Goal: Transaction & Acquisition: Subscribe to service/newsletter

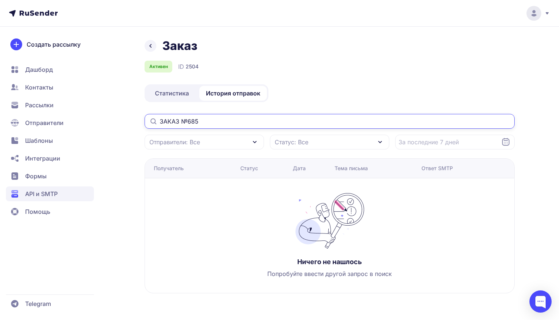
click at [174, 122] on input "ЗАКАЗ №685" at bounding box center [329, 121] width 370 height 15
drag, startPoint x: 183, startPoint y: 122, endPoint x: 143, endPoint y: 115, distance: 40.4
click at [143, 115] on div "Заказ Активен ID 2504 Статистика История отправок ЗАКАЗ №685 Отправители: Все С…" at bounding box center [279, 174] width 532 height 272
type input "685"
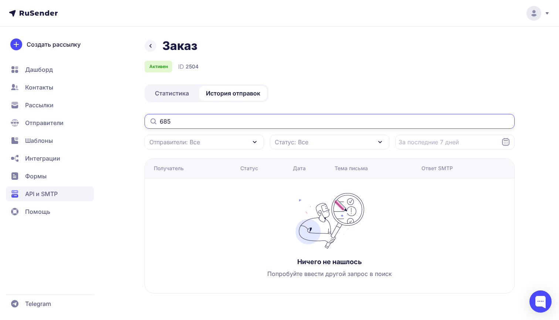
click at [177, 120] on input "685" at bounding box center [329, 121] width 370 height 15
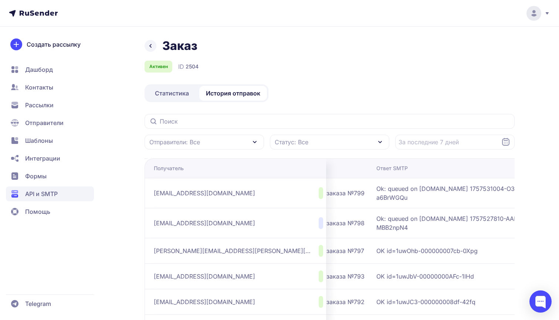
click at [193, 93] on link "Статистика" at bounding box center [172, 93] width 52 height 15
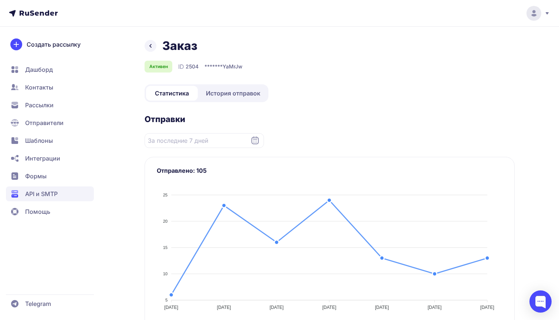
click at [212, 93] on span "История отправок" at bounding box center [233, 93] width 54 height 9
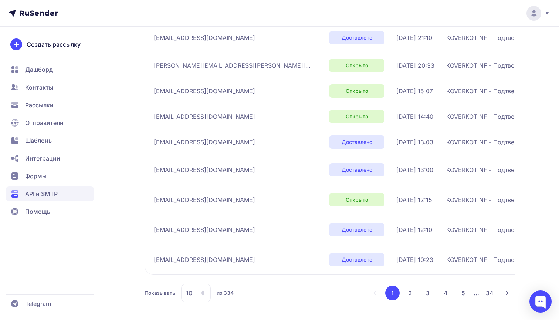
scroll to position [186, 0]
click at [185, 197] on span "zybinanasta97@gmail.com" at bounding box center [204, 199] width 101 height 9
click at [396, 196] on span "10.09.2025, 12:15" at bounding box center [414, 199] width 36 height 9
click at [443, 205] on td "KOVERKOT NF - Подтверждение заказа №787" at bounding box center [515, 199] width 145 height 30
click at [51, 91] on span "Контакты" at bounding box center [39, 87] width 28 height 9
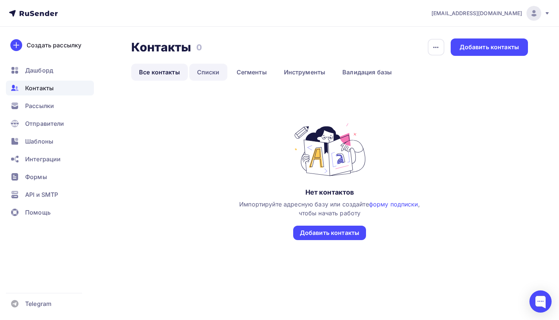
click at [209, 74] on link "Списки" at bounding box center [208, 72] width 38 height 17
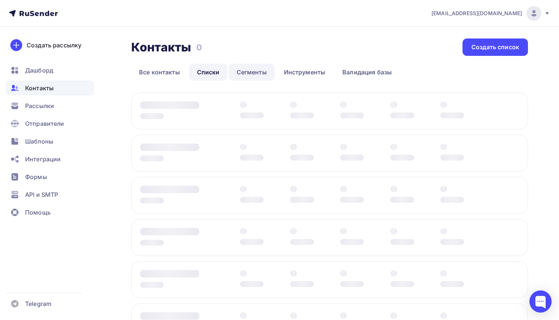
click at [263, 67] on link "Сегменты" at bounding box center [252, 72] width 46 height 17
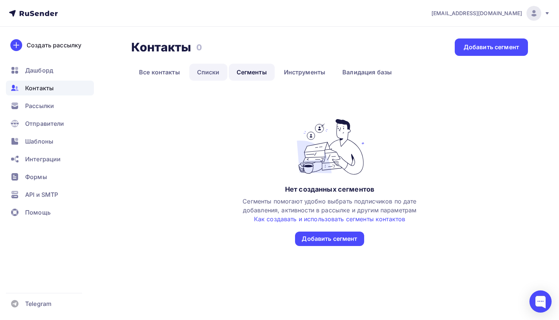
click at [211, 71] on link "Списки" at bounding box center [208, 72] width 38 height 17
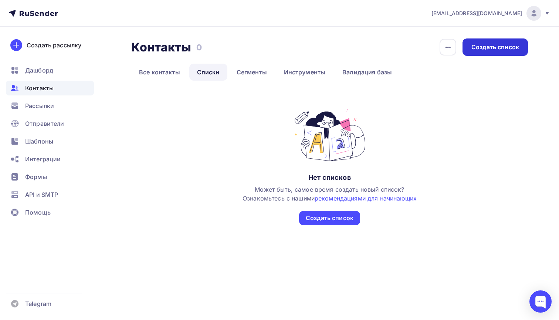
click at [492, 55] on div "Создать список" at bounding box center [494, 46] width 65 height 17
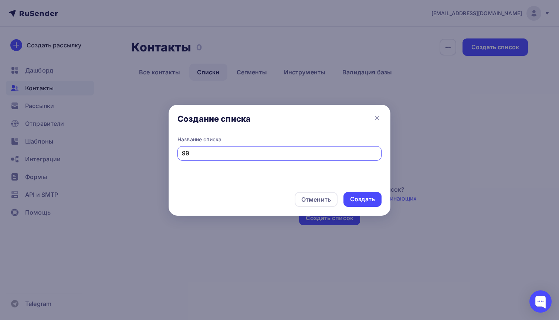
type input "9"
type input "-"
type input "001"
click at [355, 192] on div "Создать" at bounding box center [362, 199] width 38 height 15
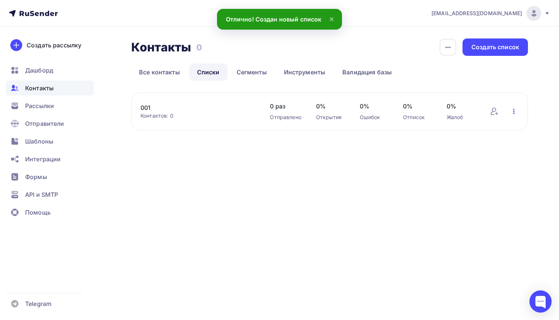
click at [517, 110] on icon "button" at bounding box center [513, 111] width 9 height 9
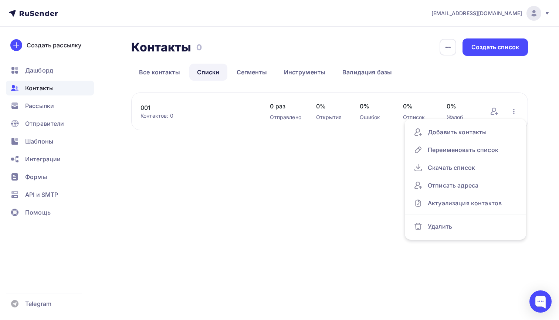
click at [463, 109] on span "0%" at bounding box center [460, 106] width 29 height 9
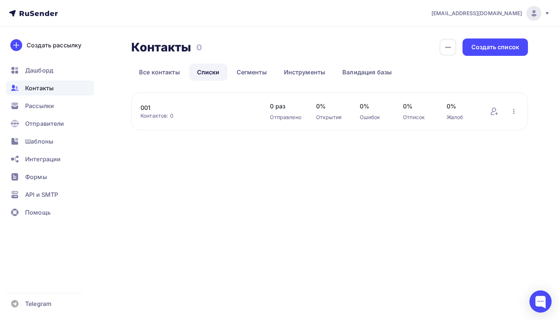
click at [486, 110] on div "001 Контактов: 0 Добавить контакты Переименовать список Скачать список Отписать…" at bounding box center [329, 111] width 397 height 38
click at [493, 110] on icon at bounding box center [494, 111] width 9 height 9
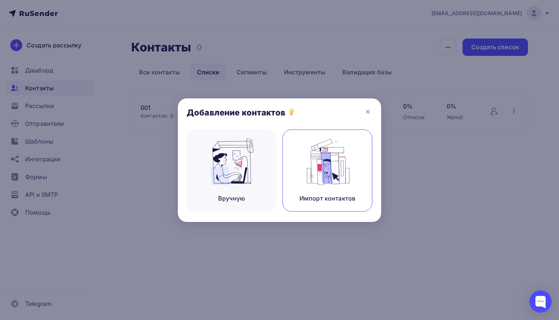
click at [309, 175] on img at bounding box center [328, 161] width 50 height 47
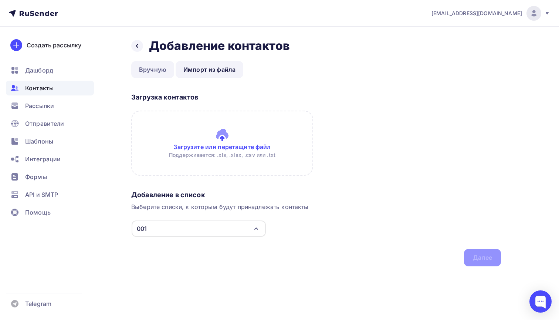
click at [158, 67] on link "Вручную" at bounding box center [152, 69] width 43 height 17
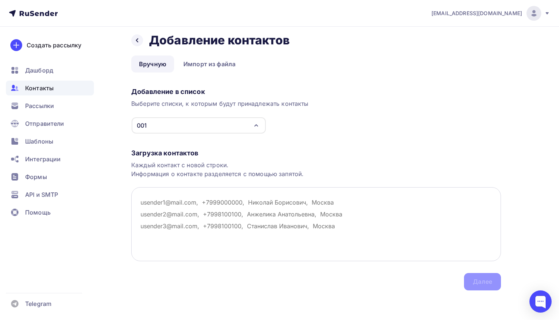
scroll to position [6, 0]
click at [210, 46] on h2 "Добавление контактов" at bounding box center [219, 40] width 141 height 15
click at [133, 39] on div at bounding box center [137, 40] width 12 height 12
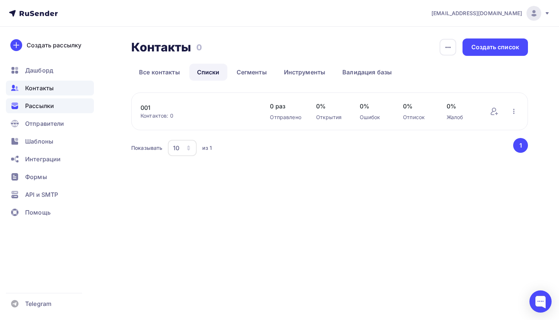
click at [41, 112] on div "Рассылки" at bounding box center [50, 105] width 88 height 15
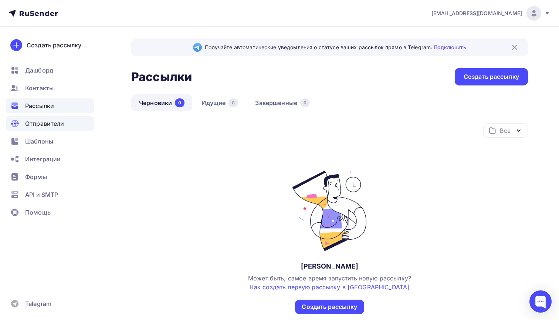
click at [44, 119] on span "Отправители" at bounding box center [44, 123] width 39 height 9
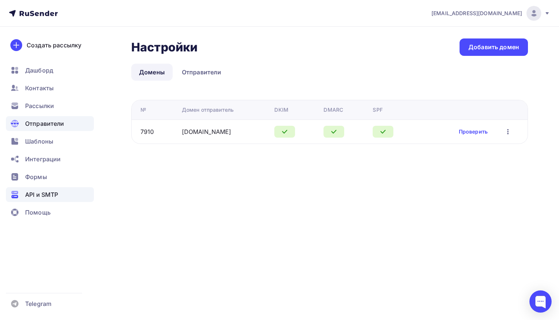
click at [59, 197] on div "API и SMTP" at bounding box center [50, 194] width 88 height 15
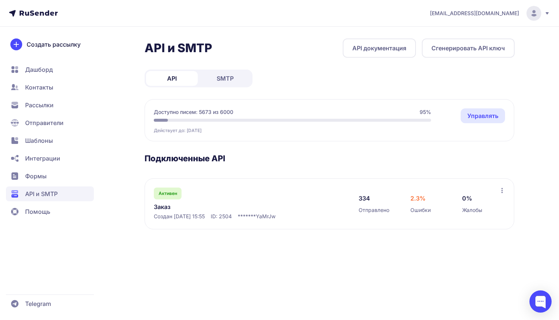
click at [216, 84] on link "SMTP" at bounding box center [225, 78] width 52 height 15
click at [168, 84] on link "API" at bounding box center [172, 78] width 52 height 15
click at [61, 69] on span "Дашборд" at bounding box center [50, 69] width 88 height 15
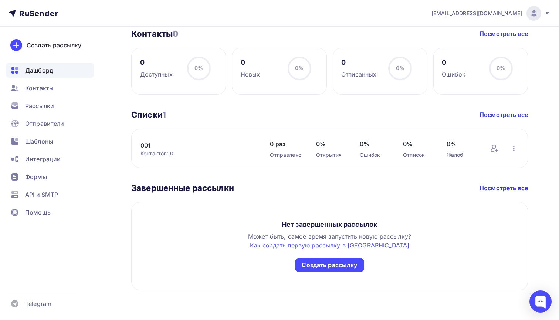
scroll to position [186, 0]
click at [65, 84] on div "Контакты" at bounding box center [50, 88] width 88 height 15
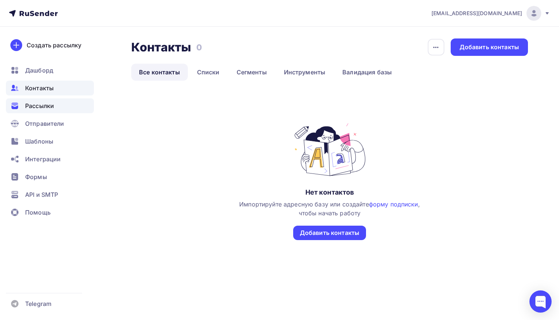
click at [51, 105] on span "Рассылки" at bounding box center [39, 105] width 29 height 9
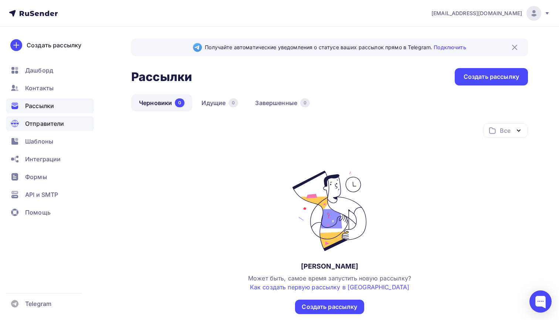
click at [58, 124] on span "Отправители" at bounding box center [44, 123] width 39 height 9
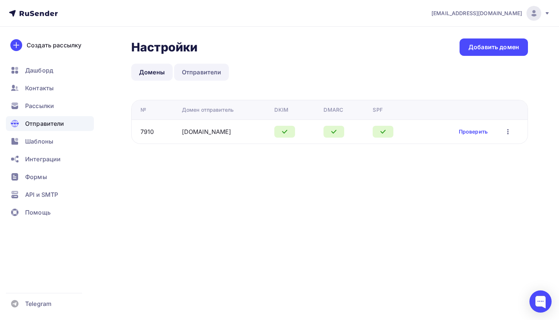
click at [198, 69] on link "Отправители" at bounding box center [201, 72] width 55 height 17
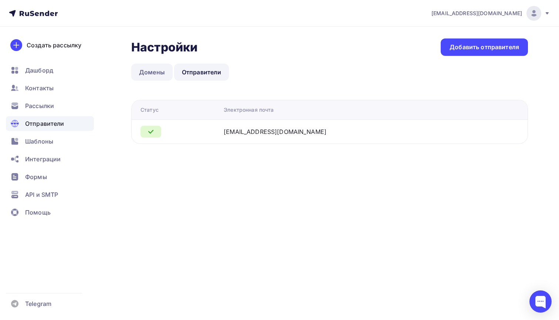
click at [161, 69] on link "Домены" at bounding box center [151, 72] width 41 height 17
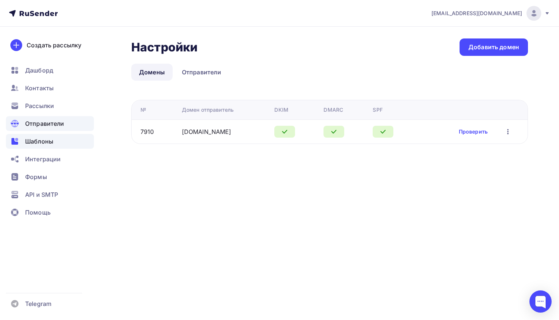
click at [75, 139] on div "Шаблоны" at bounding box center [50, 141] width 88 height 15
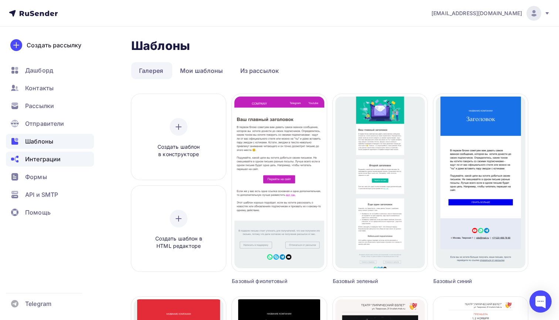
click at [67, 153] on div "Интеграции" at bounding box center [50, 159] width 88 height 15
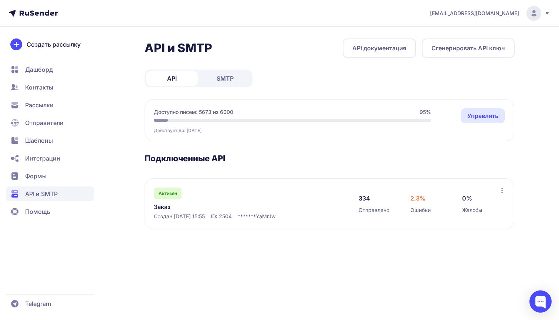
click at [163, 206] on link "Заказ" at bounding box center [230, 206] width 152 height 9
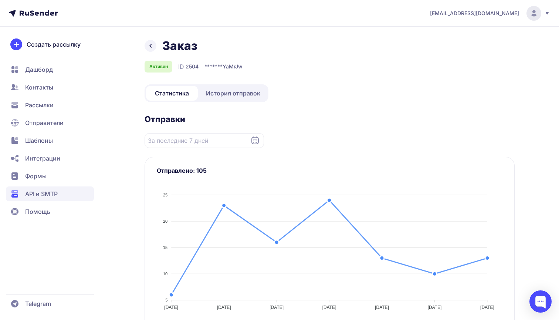
click at [233, 96] on span "История отправок" at bounding box center [233, 93] width 54 height 9
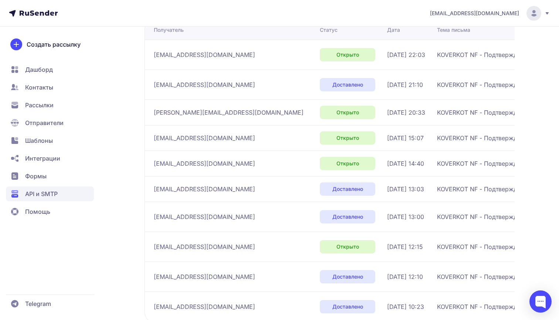
scroll to position [99, 0]
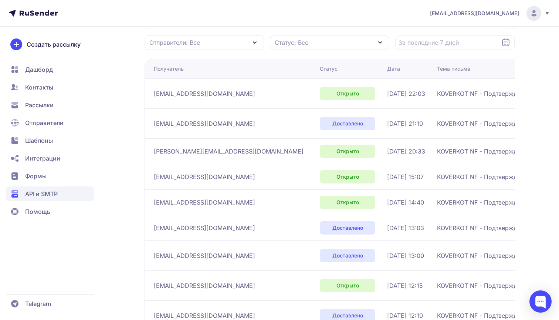
click at [299, 43] on span "Статус: Все" at bounding box center [292, 42] width 34 height 9
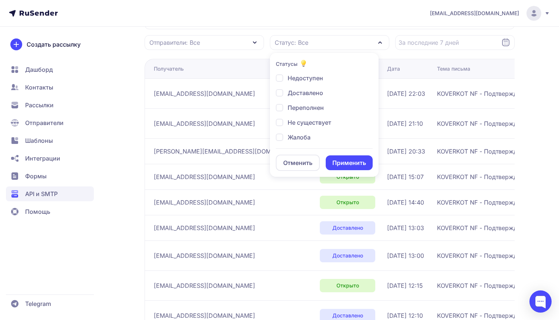
click at [317, 60] on th "Статус" at bounding box center [350, 69] width 67 height 20
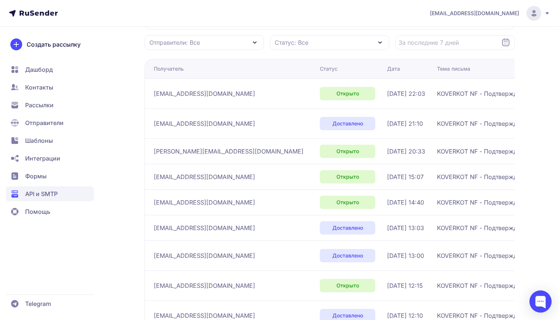
click at [284, 50] on div "Статус: Все" at bounding box center [329, 42] width 119 height 15
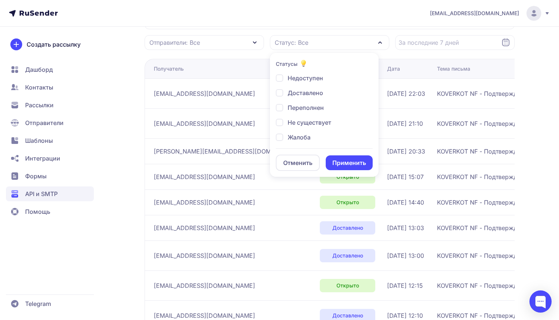
click at [291, 125] on span "Не существует" at bounding box center [310, 122] width 44 height 9
checkbox input "true"
click at [340, 160] on button "Применить" at bounding box center [349, 162] width 47 height 15
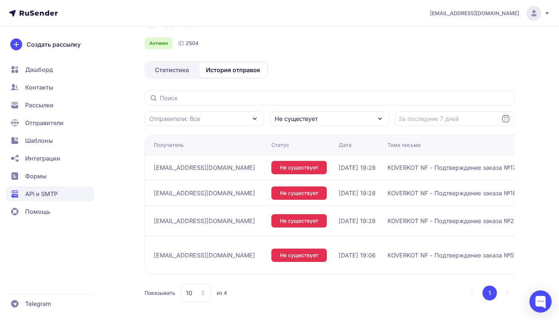
scroll to position [15, 0]
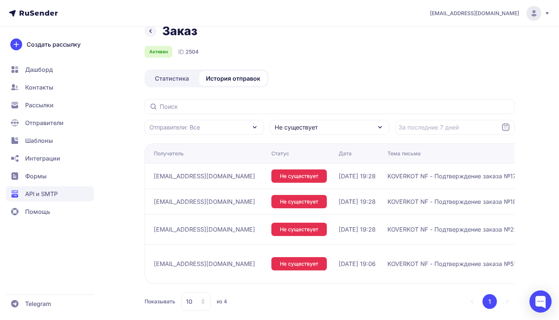
click at [299, 127] on span "Не существует" at bounding box center [296, 127] width 43 height 9
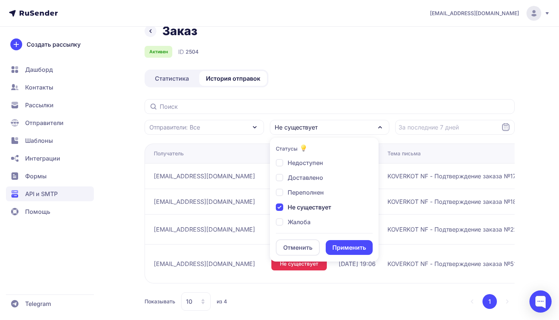
click at [278, 192] on div "Переполнен" at bounding box center [300, 192] width 48 height 9
checkbox input "true"
click at [280, 205] on div "Не существует" at bounding box center [303, 207] width 55 height 9
checkbox input "false"
click at [336, 244] on button "Применить" at bounding box center [349, 247] width 47 height 15
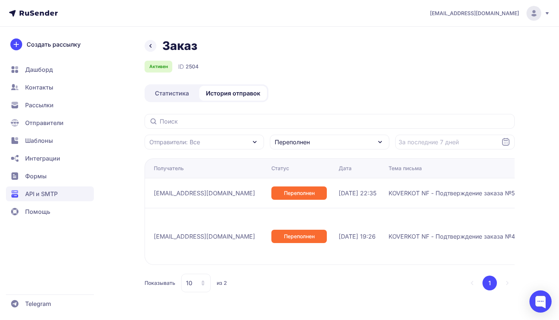
click at [317, 140] on div "Переполнен" at bounding box center [329, 142] width 119 height 15
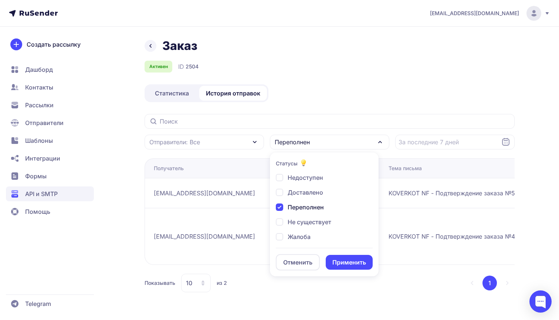
click at [281, 200] on div "Недоступен Доставлено Переполнен Не существует Жалоба Кликнул Отписан Открыто О…" at bounding box center [324, 208] width 97 height 70
click at [278, 205] on div "Переполнен" at bounding box center [300, 207] width 48 height 9
checkbox input "false"
click at [279, 231] on div "Недоступен Доставлено Переполнен Не существует Жалоба Кликнул Отписан Открыто О…" at bounding box center [324, 208] width 97 height 70
click at [282, 231] on div "Недоступен Доставлено Переполнен Не существует Жалоба Кликнул Отписан Открыто О…" at bounding box center [324, 208] width 97 height 70
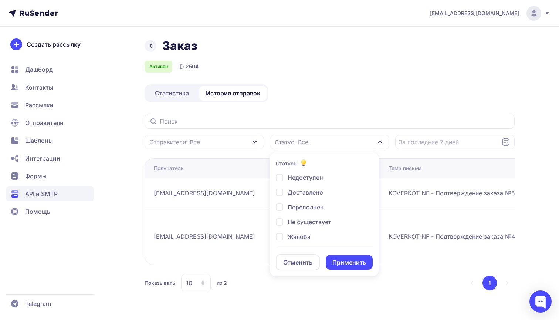
click at [280, 237] on div "Жалоба" at bounding box center [293, 236] width 35 height 9
checkbox input "true"
click at [347, 259] on button "Применить" at bounding box center [349, 262] width 47 height 15
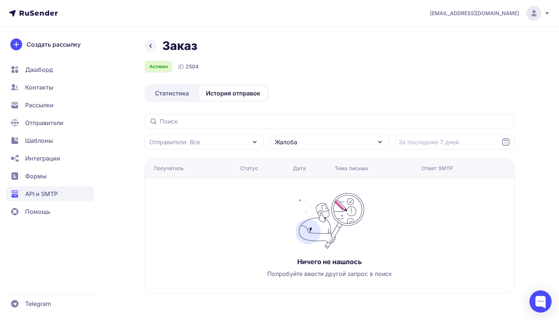
click at [332, 145] on div "Жалоба" at bounding box center [329, 142] width 119 height 15
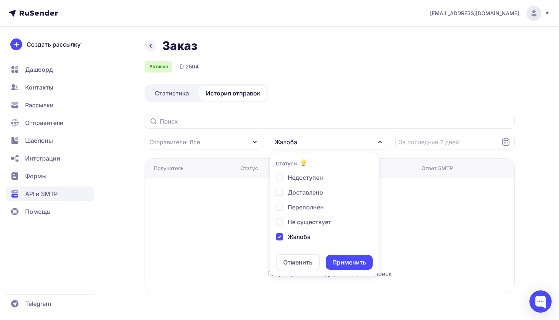
click at [282, 235] on div "Жалоба" at bounding box center [293, 236] width 35 height 9
checkbox input "false"
click at [283, 176] on div "Недоступен" at bounding box center [299, 177] width 47 height 9
checkbox input "true"
click at [338, 267] on button "Применить" at bounding box center [349, 262] width 47 height 15
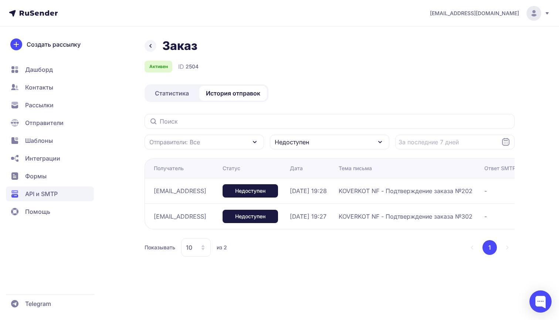
click at [319, 144] on div "Недоступен" at bounding box center [329, 142] width 119 height 15
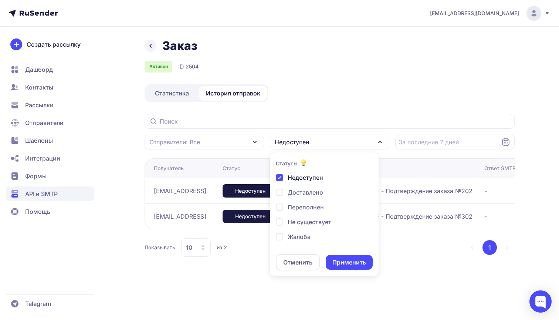
click at [280, 178] on div "Недоступен" at bounding box center [299, 177] width 47 height 9
checkbox input "false"
click at [343, 263] on button "Применить" at bounding box center [349, 262] width 47 height 15
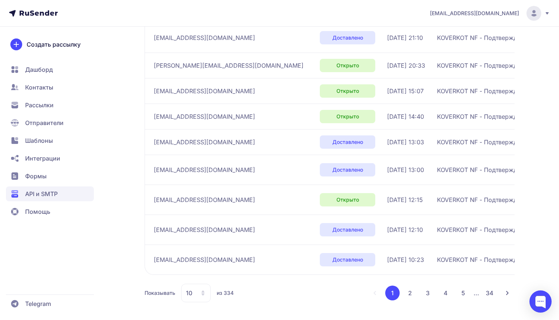
scroll to position [186, 0]
click at [107, 115] on div "Заказ Активен ID 2504 Статистика История отправок Отправители: Все Статус: Все …" at bounding box center [279, 86] width 532 height 466
click at [56, 104] on span "Рассылки" at bounding box center [50, 105] width 88 height 15
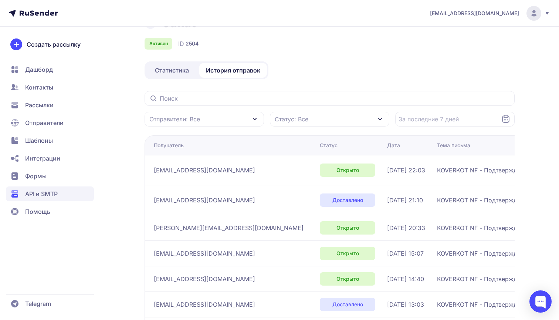
scroll to position [39, 0]
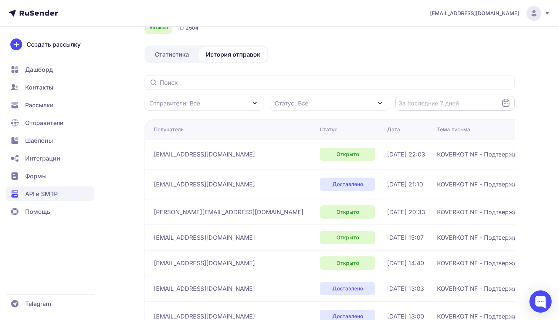
click at [436, 105] on input "Datepicker input" at bounding box center [454, 103] width 119 height 15
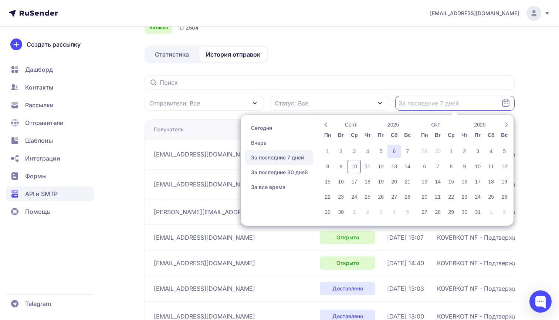
click at [399, 152] on div "6" at bounding box center [393, 150] width 13 height 13
click at [394, 167] on div "13" at bounding box center [393, 166] width 13 height 13
type input "06.09.2025 - 13.09.2025"
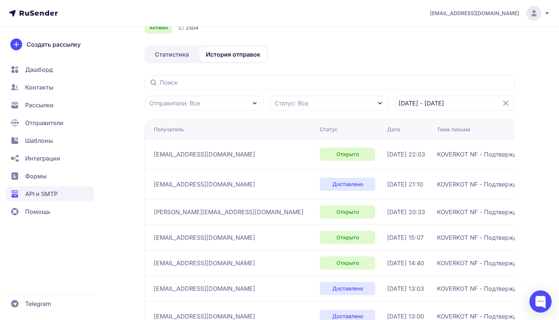
click at [504, 105] on icon at bounding box center [505, 103] width 9 height 9
click at [460, 102] on input "Datepicker input" at bounding box center [454, 103] width 119 height 15
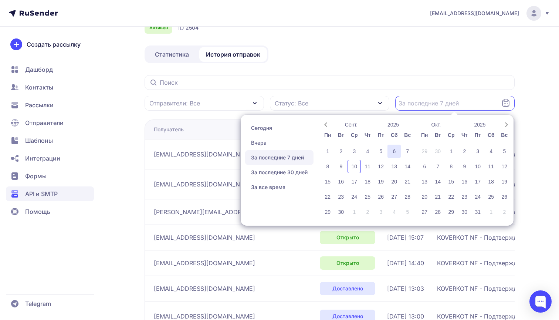
click at [398, 153] on div "6" at bounding box center [393, 150] width 13 height 13
click at [408, 152] on div "7" at bounding box center [407, 150] width 13 height 13
type input "06.09.2025 - 07.09.2025"
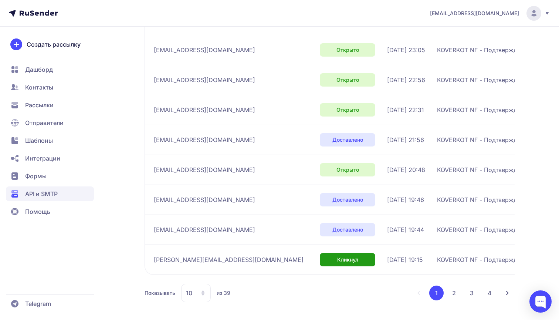
scroll to position [203, 0]
click at [462, 289] on ul "1 2 3 4" at bounding box center [463, 292] width 68 height 15
click at [451, 292] on button "2" at bounding box center [453, 292] width 15 height 15
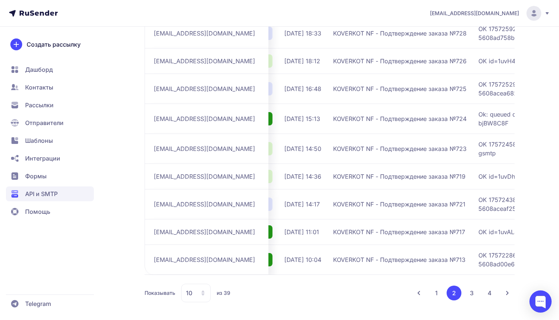
scroll to position [0, 63]
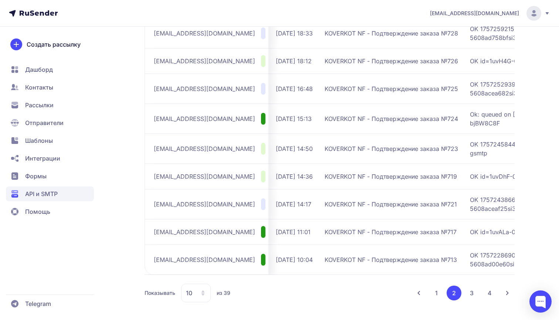
click at [473, 292] on button "3" at bounding box center [471, 292] width 15 height 15
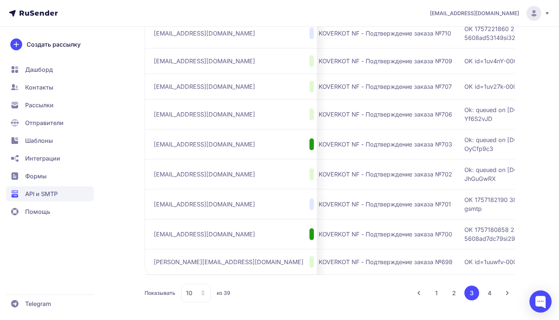
scroll to position [0, 119]
click at [491, 293] on button "4" at bounding box center [489, 292] width 15 height 15
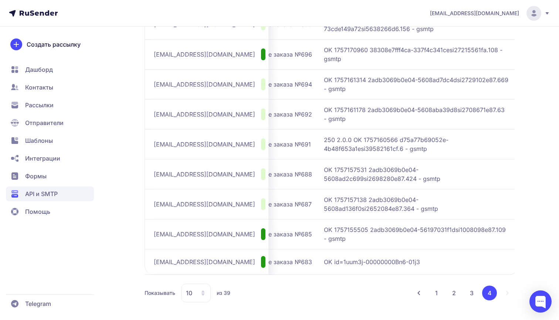
scroll to position [0, 210]
click at [507, 293] on div "1 2 3 4" at bounding box center [462, 292] width 103 height 15
click at [197, 297] on div "10" at bounding box center [196, 292] width 30 height 18
click at [220, 255] on span "50" at bounding box center [226, 254] width 80 height 15
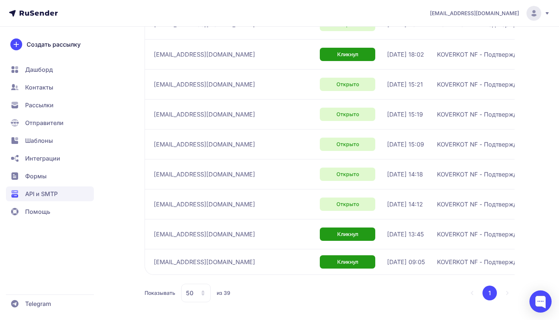
scroll to position [1031, 0]
click at [199, 289] on div "50" at bounding box center [196, 292] width 30 height 18
click at [211, 271] on span "100" at bounding box center [226, 269] width 80 height 15
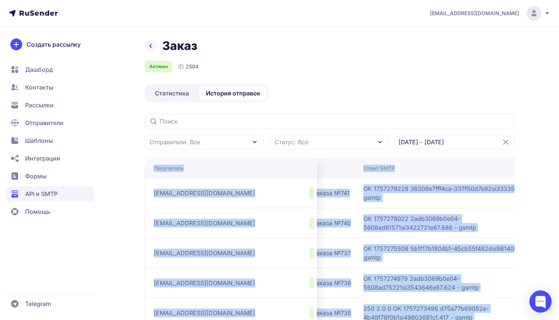
drag, startPoint x: 431, startPoint y: 261, endPoint x: 154, endPoint y: 166, distance: 293.1
copy table "Получатель Статус Дата Тема письма Ответ SMTP rastegaevtimur00@gmail.com Открыт…"
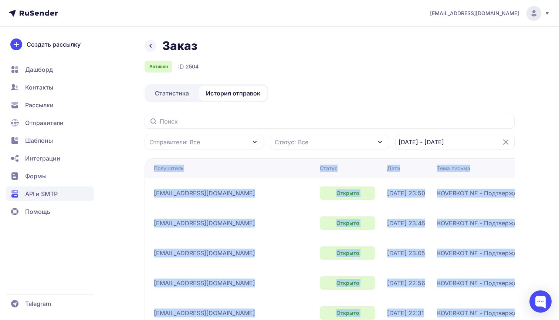
copy table "Получатель Статус Дата Тема письма Ответ SMTP rastegaevtimur00@gmail.com Открыт…"
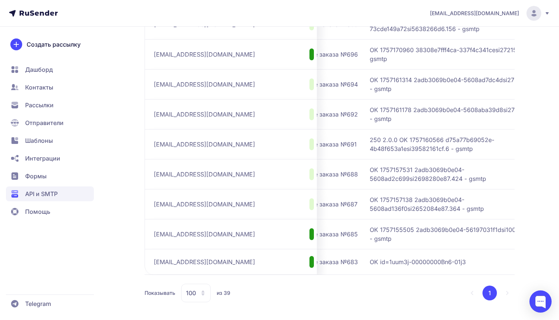
scroll to position [0, 219]
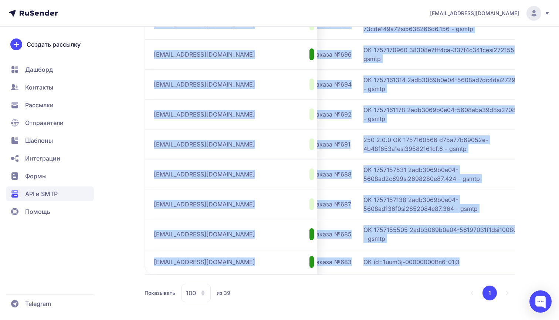
drag, startPoint x: 153, startPoint y: 165, endPoint x: 438, endPoint y: 262, distance: 300.8
copy table "Получатель Статус Дата Тема письма Ответ SMTP rastegaevtimur00@gmail.com Открыт…"
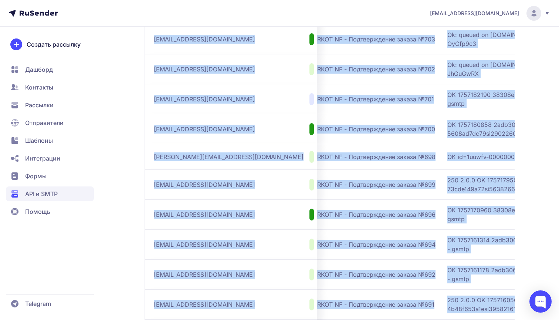
scroll to position [870, 0]
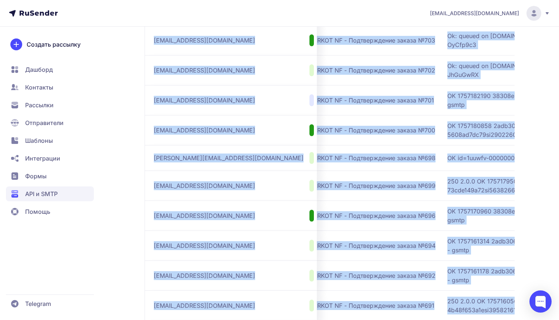
click at [168, 79] on td "barillam@yandex.ru" at bounding box center [230, 70] width 172 height 30
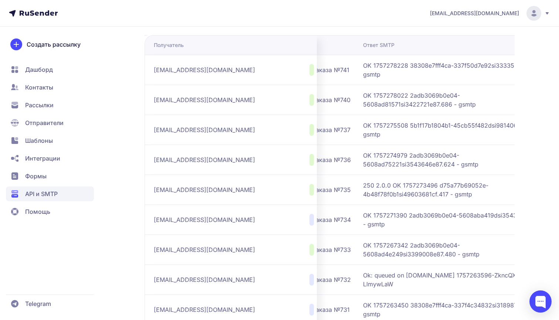
scroll to position [0, 219]
click at [38, 110] on span "Рассылки" at bounding box center [50, 105] width 88 height 15
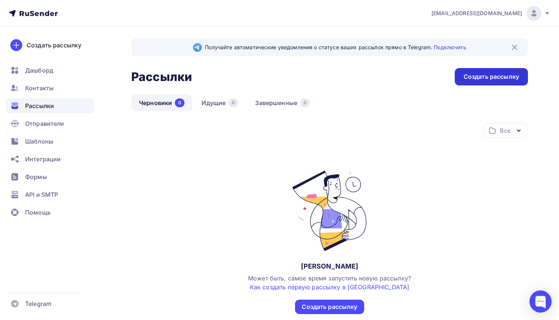
click at [503, 76] on div "Создать рассылку" at bounding box center [490, 76] width 55 height 8
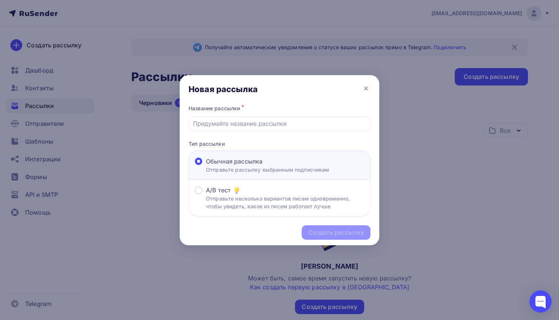
click at [309, 160] on div "Обычная рассылка" at bounding box center [267, 161] width 123 height 9
click at [206, 166] on input "Обычная рассылка Отправьте рассылку выбранным подписчикам" at bounding box center [206, 166] width 0 height 0
click at [254, 126] on input "text" at bounding box center [279, 123] width 173 height 9
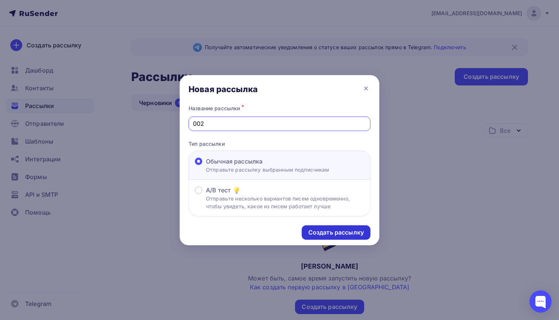
type input "002"
click at [310, 229] on div "Создать рассылку" at bounding box center [335, 232] width 55 height 8
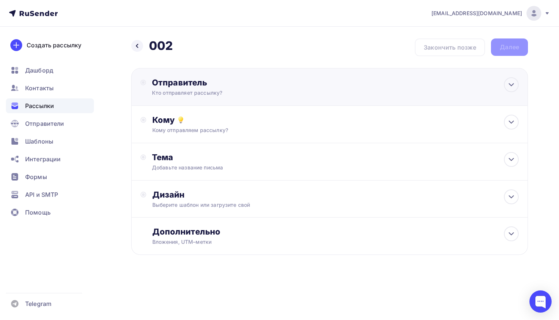
click at [234, 97] on div "Отправитель Кто отправляет рассылку? Email * Выберите отправителя info@koverkot…" at bounding box center [329, 87] width 397 height 38
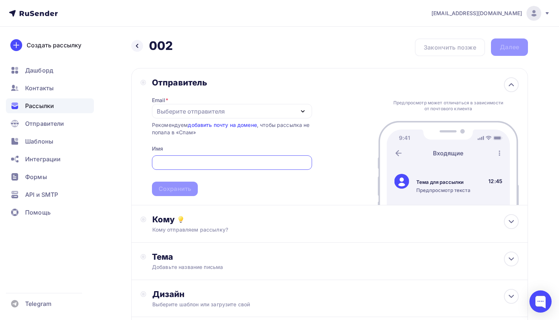
type input "ы"
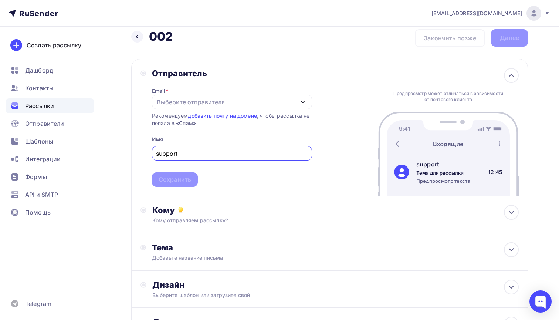
scroll to position [10, 0]
click at [214, 101] on div "Выберите отправителя" at bounding box center [191, 101] width 68 height 9
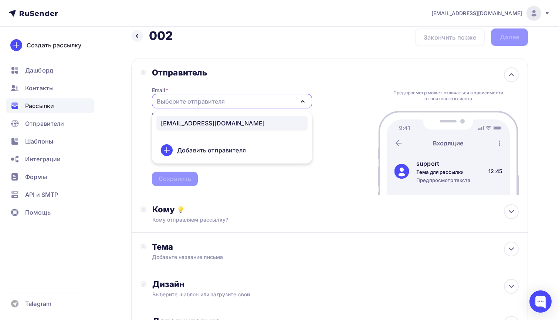
click at [211, 118] on link "info@koverkot-nf.com" at bounding box center [231, 123] width 151 height 15
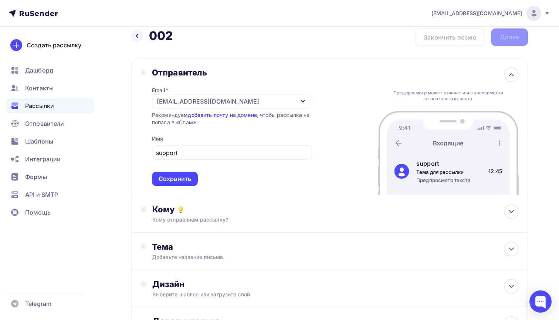
click at [233, 169] on span "support Сохранить" at bounding box center [232, 164] width 160 height 44
click at [202, 158] on div "support" at bounding box center [232, 152] width 160 height 14
click at [201, 155] on input "support" at bounding box center [232, 152] width 152 height 9
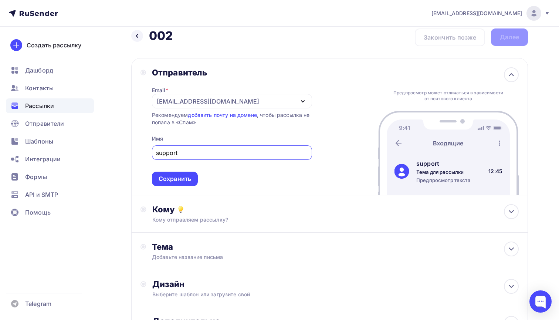
click at [201, 155] on input "support" at bounding box center [232, 152] width 152 height 9
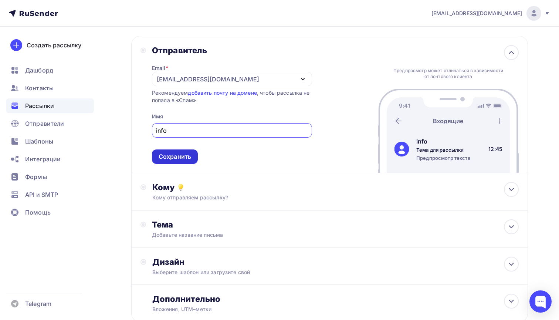
type input "info"
click at [187, 160] on div "Сохранить" at bounding box center [175, 156] width 33 height 8
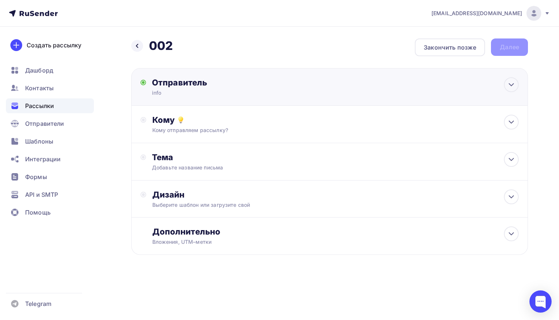
scroll to position [0, 0]
click at [196, 124] on div "Кому" at bounding box center [335, 120] width 367 height 10
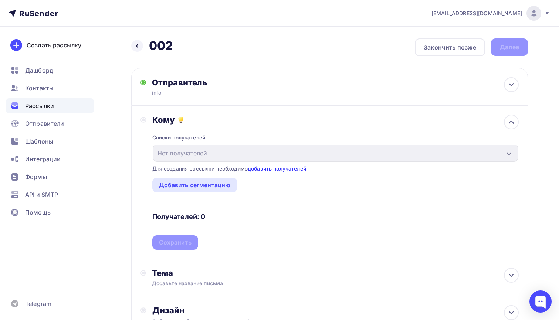
click at [257, 169] on link "добавить получателей" at bounding box center [277, 168] width 58 height 6
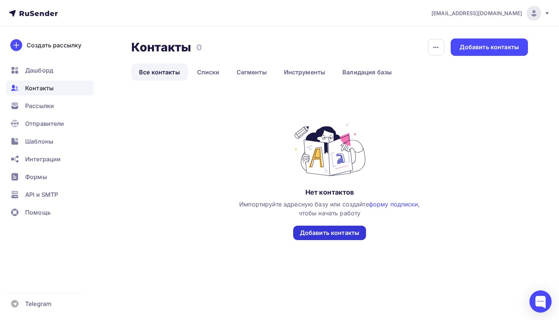
click at [324, 237] on div "Добавить контакты" at bounding box center [329, 232] width 73 height 14
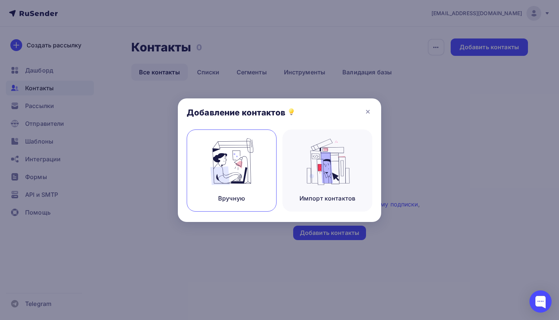
click at [249, 178] on img at bounding box center [232, 161] width 50 height 47
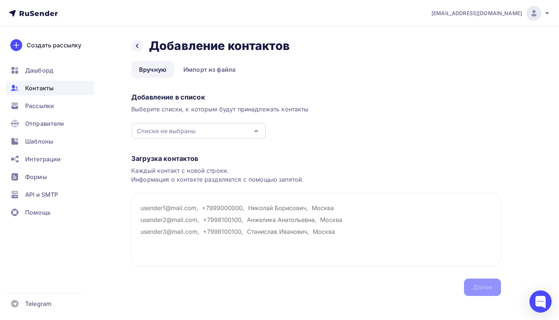
click at [198, 130] on div "Списки не выбраны" at bounding box center [199, 131] width 134 height 16
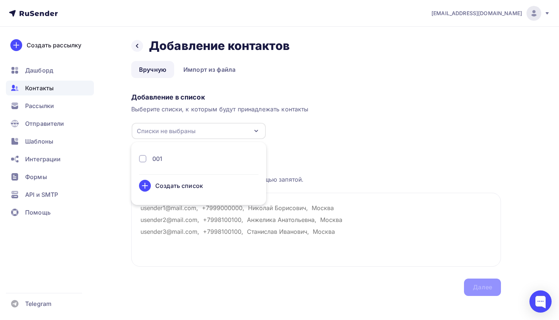
click at [186, 157] on div "001" at bounding box center [198, 158] width 119 height 9
click at [349, 149] on div "Загрузка контактов Каждый контакт с новой строки. Информация о контакте разделя…" at bounding box center [316, 217] width 370 height 156
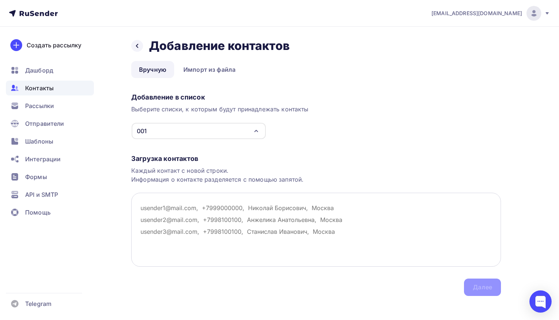
click at [224, 207] on textarea at bounding box center [316, 230] width 370 height 74
click at [211, 178] on div "Каждый контакт с новой строки. Информация о контакте разделяется с помощью запя…" at bounding box center [316, 175] width 370 height 18
click at [193, 239] on textarea at bounding box center [316, 230] width 370 height 74
paste textarea "alinazhuk@mail.ru stastricev@gmail.com dvpimenova1@gmail.com nicolovadar3103@gm…"
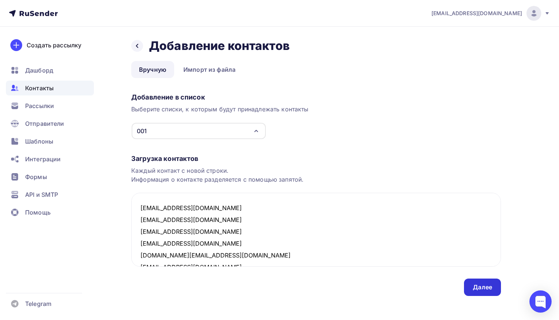
type textarea "alinazhuk@mail.ru stastricev@gmail.com dvpimenova1@gmail.com nicolovadar3103@gm…"
click at [480, 289] on div "Далее" at bounding box center [482, 287] width 19 height 8
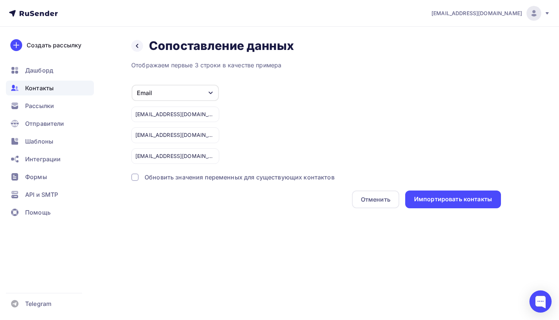
click at [210, 93] on icon "button" at bounding box center [210, 93] width 4 height 3
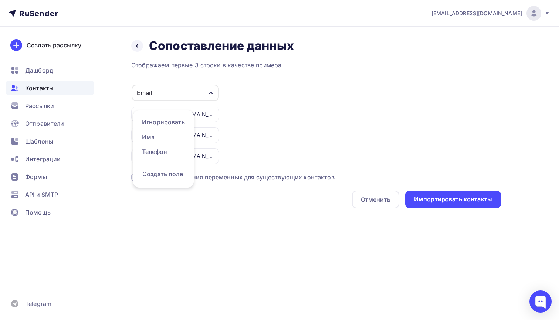
click at [210, 93] on icon "button" at bounding box center [211, 93] width 4 height 3
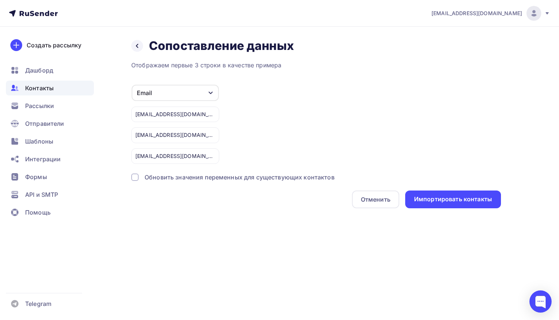
click at [203, 95] on div "Email" at bounding box center [175, 93] width 87 height 16
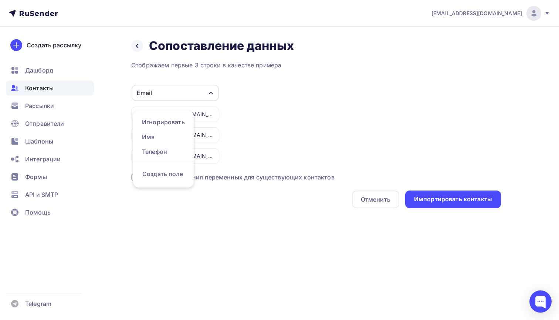
click at [242, 90] on div "Email Игнорировать Имя Телефон Создать поле alinazhuk@mail.ru stastricev@gmail.…" at bounding box center [316, 123] width 370 height 79
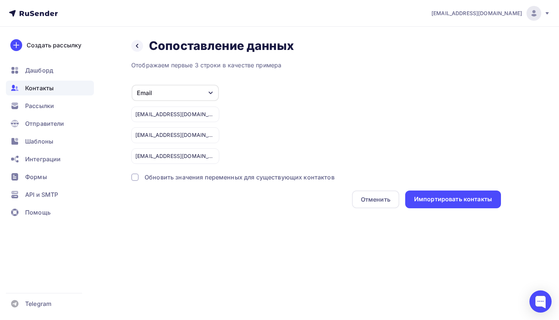
click at [200, 115] on div "alinazhuk@mail.ru" at bounding box center [175, 114] width 88 height 16
click at [177, 115] on div "alinazhuk@mail.ru" at bounding box center [175, 114] width 88 height 16
click at [436, 198] on div "Импортировать контакты" at bounding box center [453, 199] width 78 height 8
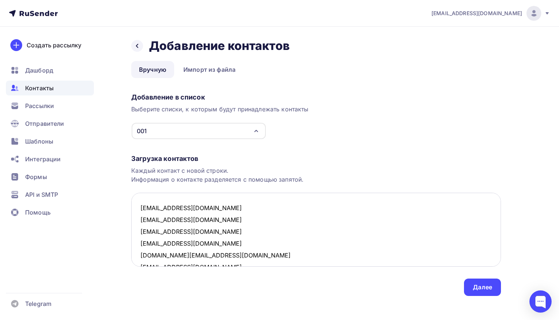
scroll to position [288, 0]
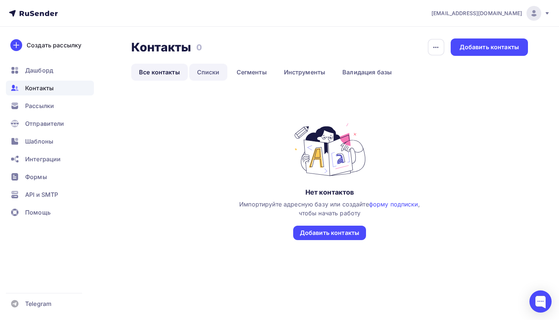
click at [215, 76] on link "Списки" at bounding box center [208, 72] width 38 height 17
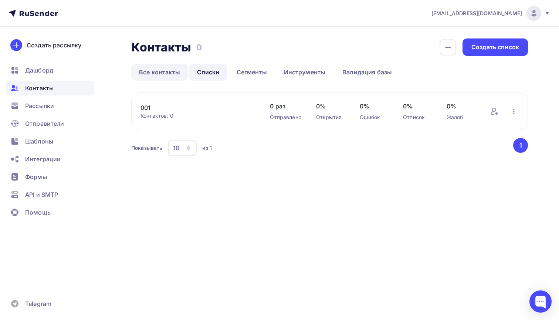
click at [161, 75] on link "Все контакты" at bounding box center [159, 72] width 57 height 17
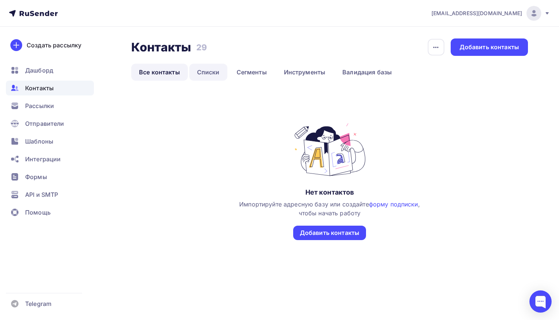
click at [201, 78] on link "Списки" at bounding box center [208, 72] width 38 height 17
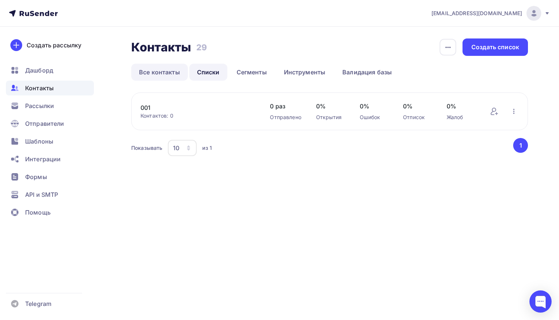
click at [175, 74] on link "Все контакты" at bounding box center [159, 72] width 57 height 17
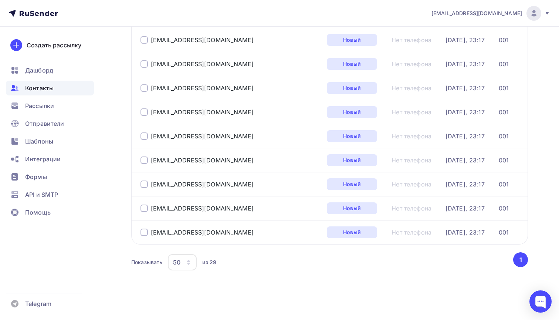
scroll to position [592, 0]
click at [184, 265] on div "50" at bounding box center [182, 262] width 29 height 16
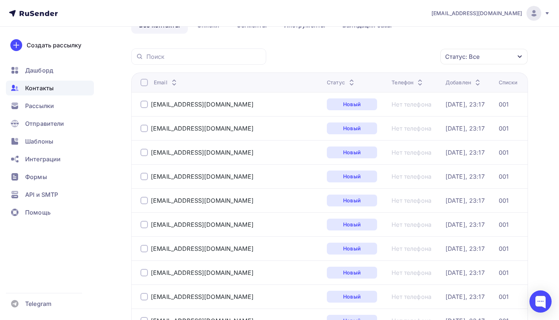
scroll to position [47, 0]
click at [141, 103] on div at bounding box center [143, 104] width 7 height 7
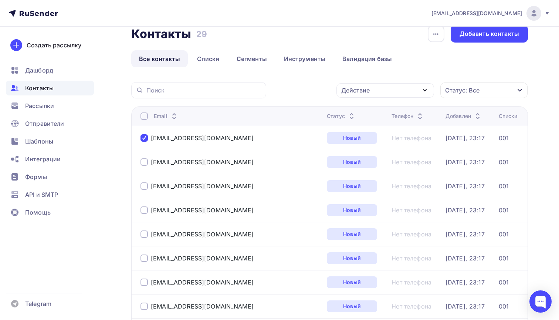
scroll to position [1, 0]
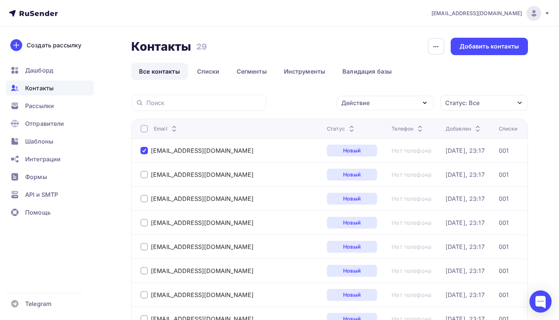
click at [335, 105] on div "Действие Добавить в списки Исключить из списка Удалить Статус: Все Статус Новый…" at bounding box center [399, 103] width 256 height 16
click at [351, 105] on div "Действие" at bounding box center [355, 102] width 28 height 9
click at [352, 101] on div "Действие" at bounding box center [355, 102] width 28 height 9
click at [55, 106] on div "Рассылки" at bounding box center [50, 105] width 88 height 15
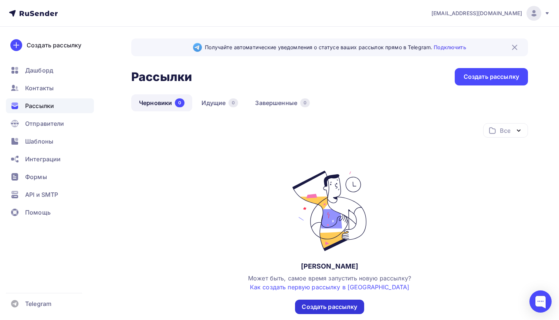
click at [332, 312] on div "Создать рассылку" at bounding box center [329, 306] width 69 height 14
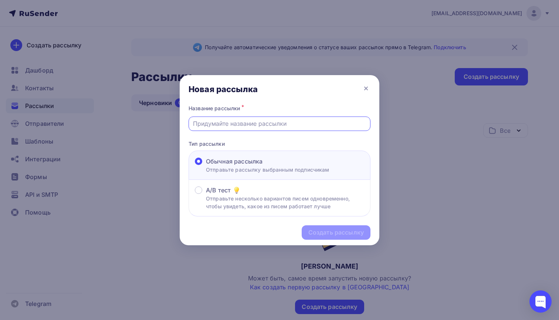
click at [285, 124] on input "text" at bounding box center [279, 123] width 173 height 9
type input "002"
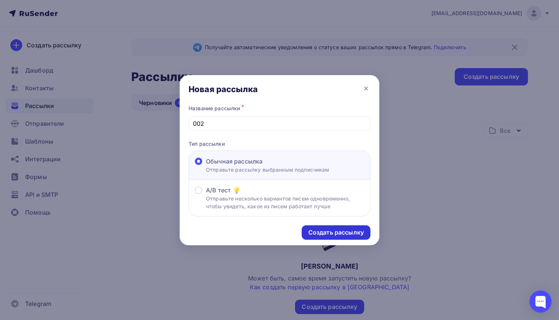
click at [325, 229] on div "Создать рассылку" at bounding box center [335, 232] width 55 height 8
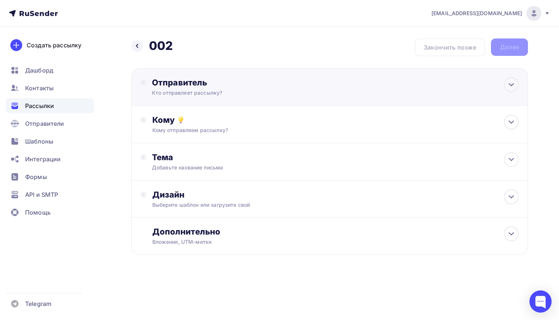
click at [229, 83] on div "Отправитель" at bounding box center [232, 82] width 160 height 10
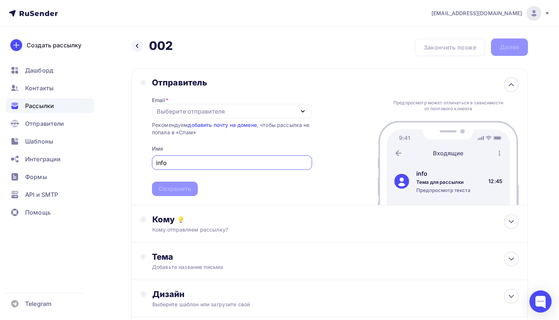
click at [183, 112] on div "Выберите отправителя" at bounding box center [191, 111] width 68 height 9
type input "info"
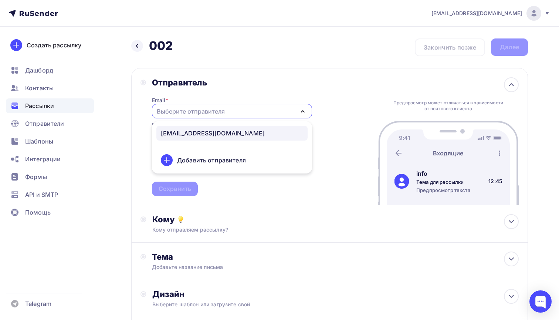
click at [184, 136] on div "info@koverkot-nf.com" at bounding box center [213, 133] width 104 height 9
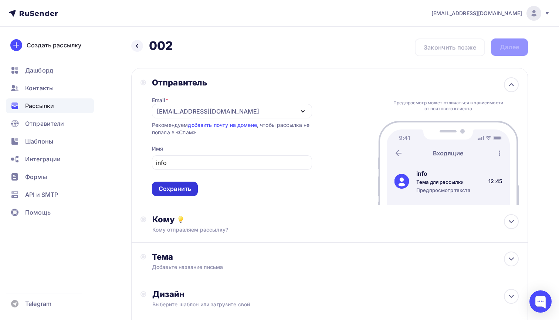
click at [181, 190] on div "Сохранить" at bounding box center [175, 188] width 33 height 8
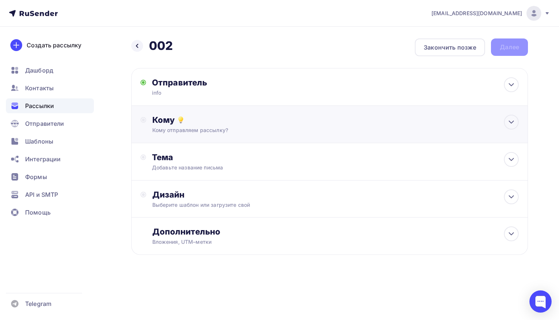
click at [217, 116] on div "Кому" at bounding box center [335, 120] width 367 height 10
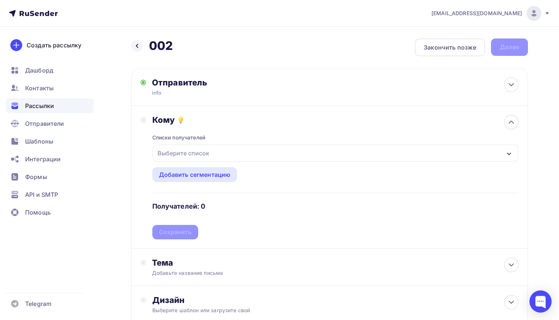
click at [207, 154] on div "Выберите список" at bounding box center [183, 152] width 58 height 13
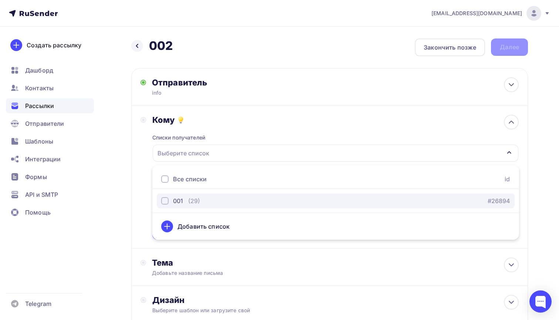
click at [215, 194] on button "001 (29) #26894" at bounding box center [336, 200] width 358 height 15
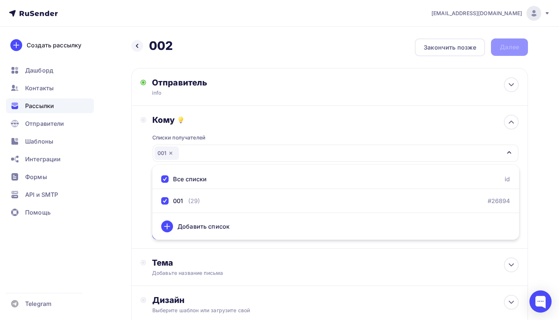
click at [143, 193] on div "Кому Списки получателей 001 Все списки id 001 (29) #26894 Добавить список Добав…" at bounding box center [329, 177] width 378 height 125
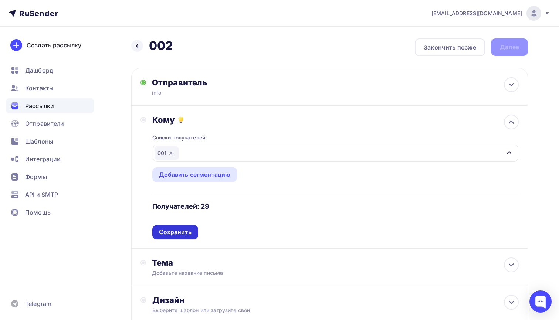
click at [175, 229] on div "Сохранить" at bounding box center [175, 232] width 33 height 8
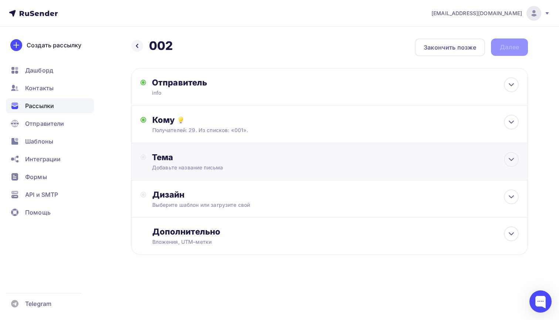
click at [198, 166] on div "Добавьте название письма" at bounding box center [218, 167] width 132 height 7
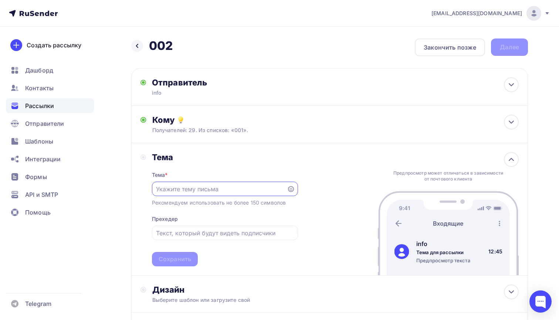
paste input "Подтверждение данных для доставки вашего заказа KOVERKOT NF"
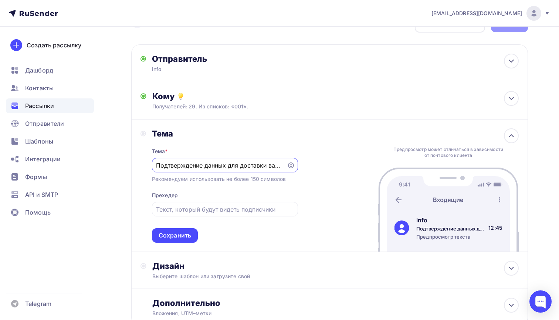
scroll to position [25, 0]
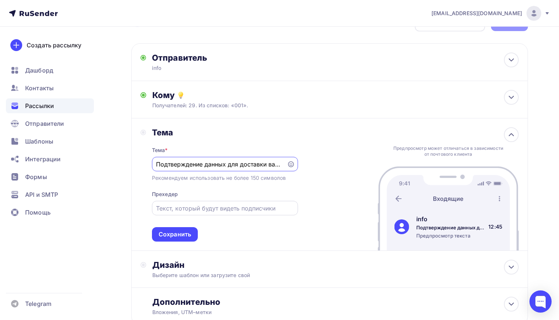
type input "Подтверждение данных для доставки вашего заказа KOVERKOT NF"
click at [181, 209] on input "text" at bounding box center [224, 208] width 137 height 9
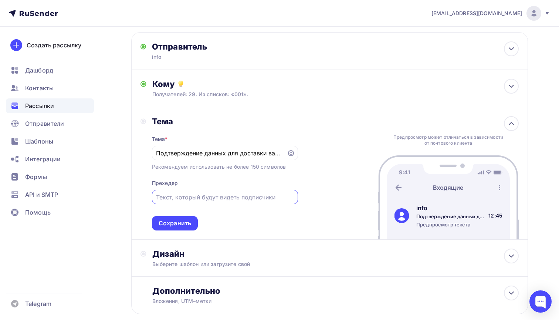
paste input "Здравствуйте! 👋 Вы оформили заказ в нашем магазине KOVERKOT NF. Для своевременн…"
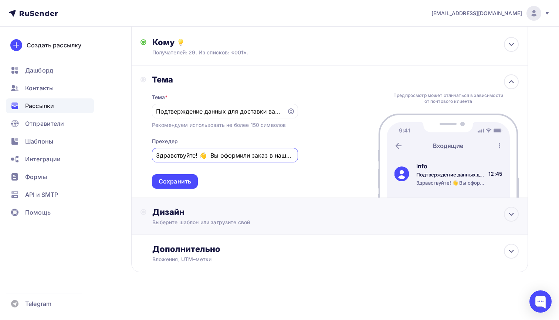
scroll to position [79, 0]
type input "Здравствуйте! 👋 Вы оформили заказ в нашем магазине KOVERKOT NF. Для своевременн…"
click at [164, 214] on div "Дизайн" at bounding box center [335, 212] width 367 height 10
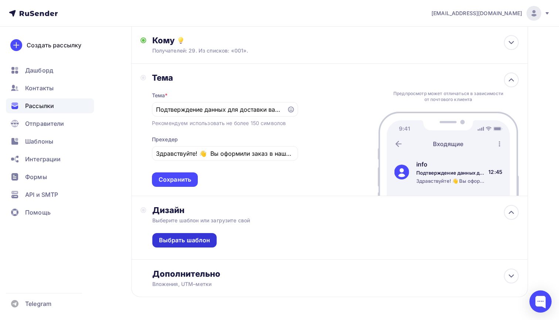
click at [195, 242] on div "Выбрать шаблон" at bounding box center [184, 240] width 51 height 8
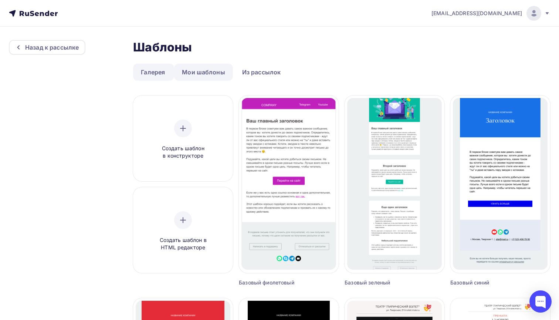
click at [203, 78] on link "Мои шаблоны" at bounding box center [203, 72] width 59 height 17
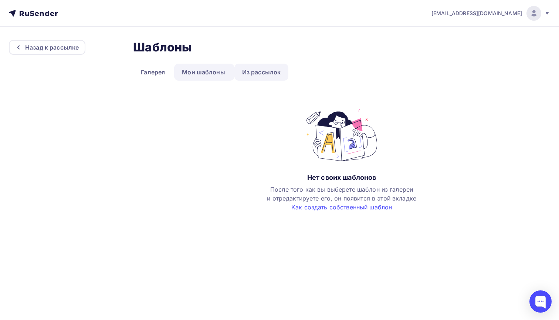
click at [251, 72] on link "Из рассылок" at bounding box center [261, 72] width 54 height 17
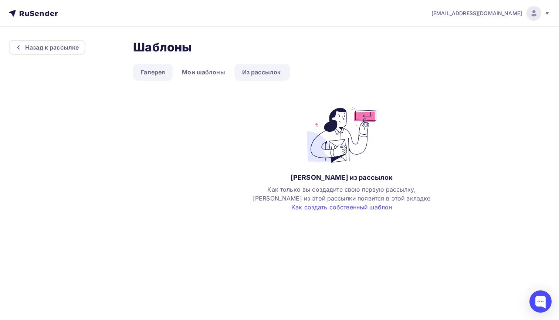
click at [146, 76] on link "Галерея" at bounding box center [153, 72] width 40 height 17
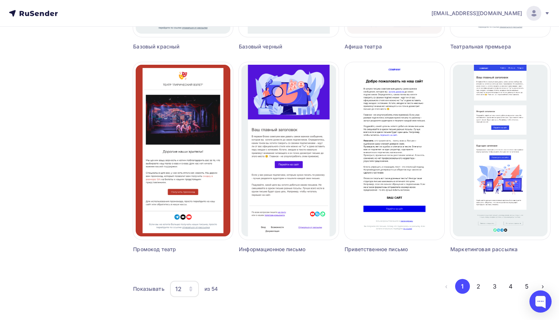
scroll to position [438, 0]
click at [183, 291] on div "12" at bounding box center [184, 288] width 29 height 16
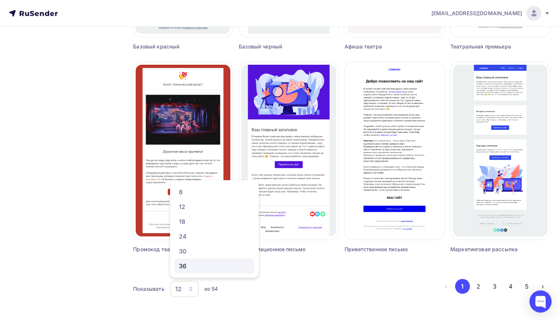
click at [203, 266] on div "36" at bounding box center [214, 265] width 71 height 9
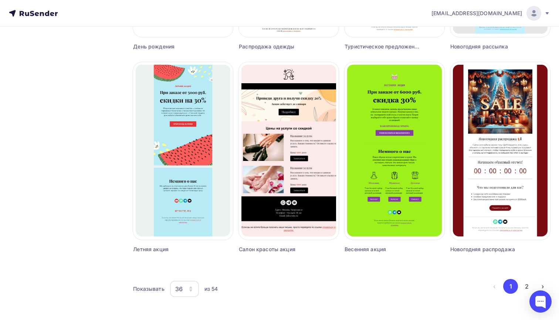
scroll to position [1653, 0]
click at [196, 292] on div "36" at bounding box center [184, 288] width 29 height 16
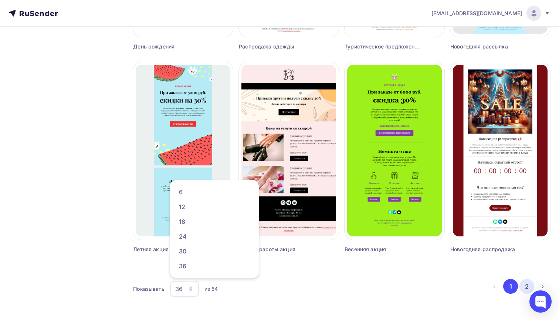
click at [530, 283] on button "2" at bounding box center [526, 286] width 15 height 15
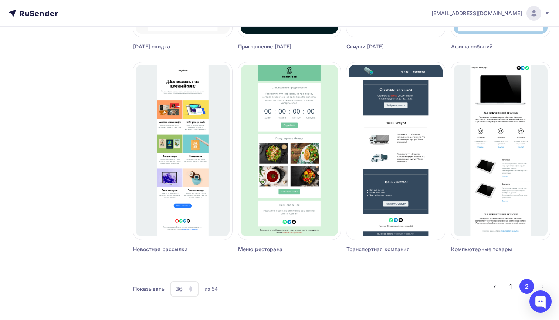
scroll to position [843, 0]
click at [511, 280] on button "1" at bounding box center [510, 286] width 15 height 15
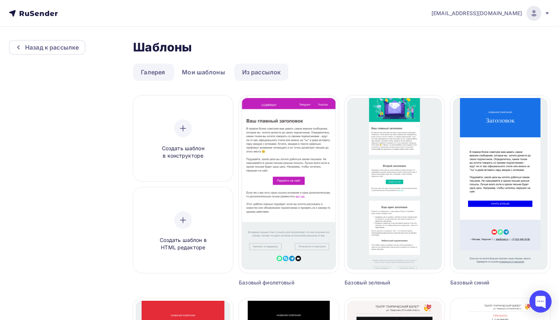
scroll to position [0, 0]
click at [73, 46] on div "Назад к рассылке" at bounding box center [52, 47] width 54 height 9
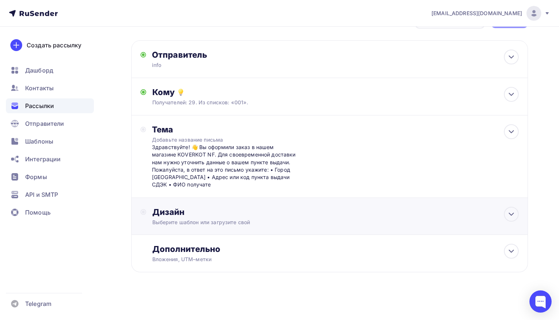
scroll to position [28, 0]
click at [233, 228] on div "Дизайн Выберите шаблон или загрузите свой" at bounding box center [329, 221] width 378 height 28
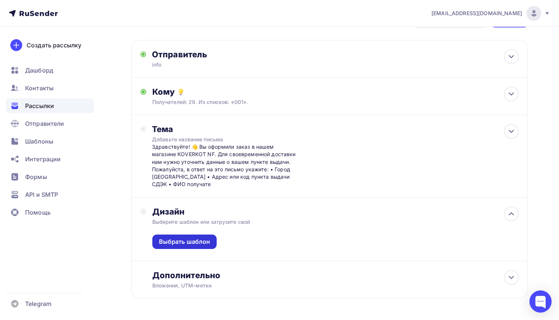
click at [199, 244] on div "Выбрать шаблон" at bounding box center [184, 241] width 51 height 8
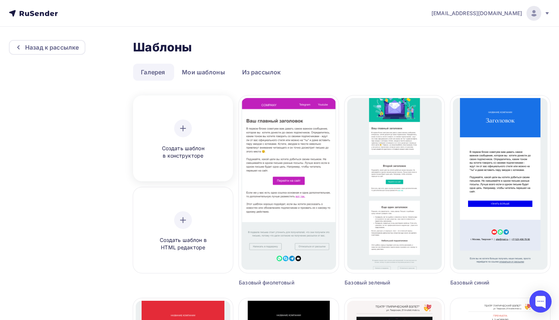
click at [188, 137] on div "Создать шаблон в конструкторе" at bounding box center [183, 139] width 70 height 40
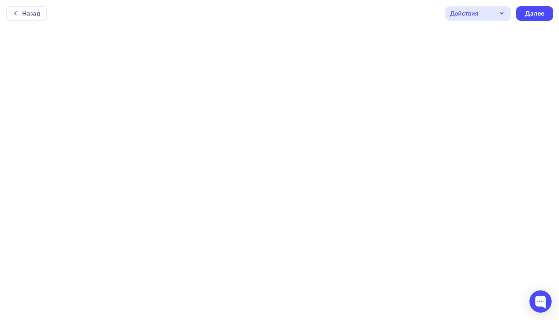
click at [466, 12] on div "Действия" at bounding box center [464, 13] width 28 height 9
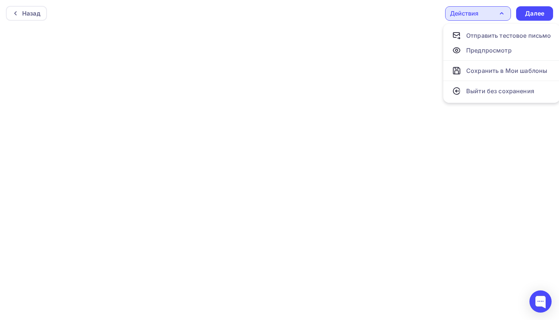
click at [466, 12] on div "Действия" at bounding box center [464, 13] width 28 height 9
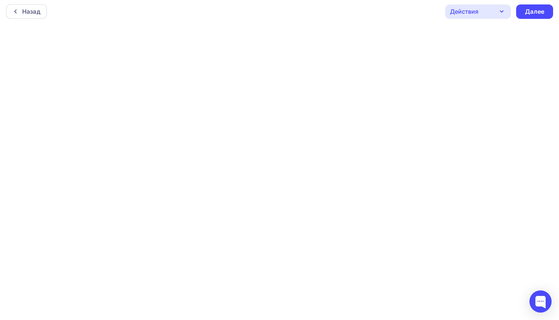
scroll to position [2, 0]
click at [38, 9] on div "Назад" at bounding box center [31, 11] width 18 height 9
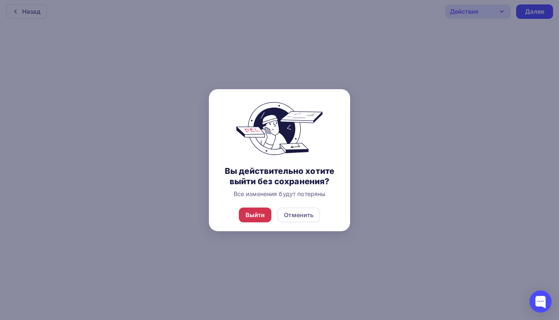
click at [259, 219] on div "Выйти" at bounding box center [255, 214] width 20 height 9
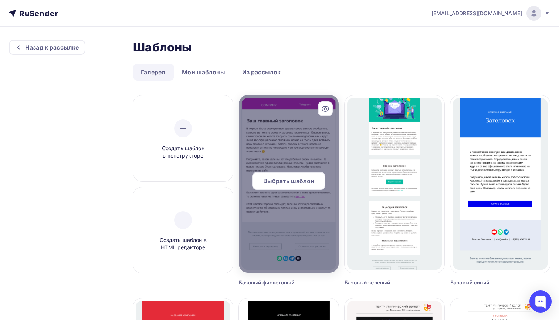
click at [282, 181] on span "Выбрать шаблон" at bounding box center [288, 180] width 51 height 9
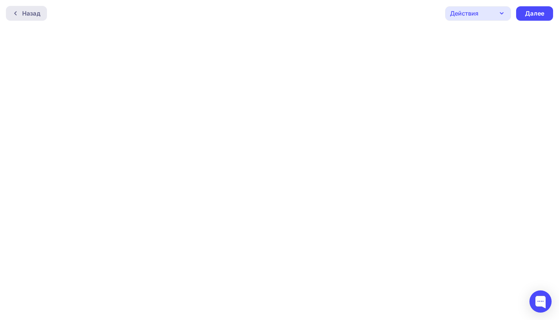
click at [30, 10] on div "Назад" at bounding box center [31, 13] width 18 height 9
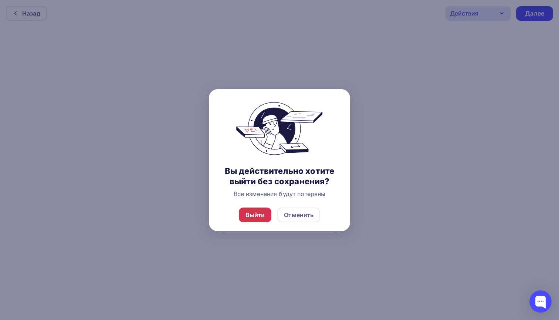
click at [256, 219] on div "Выйти" at bounding box center [255, 214] width 20 height 9
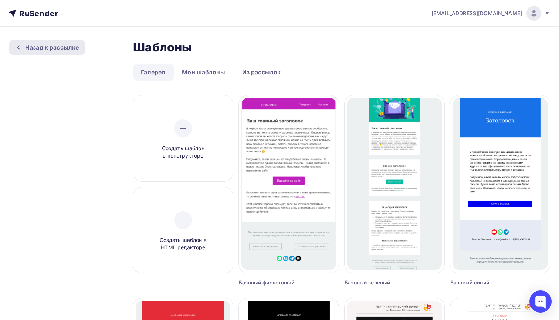
click at [63, 50] on div "Назад к рассылке" at bounding box center [52, 47] width 54 height 9
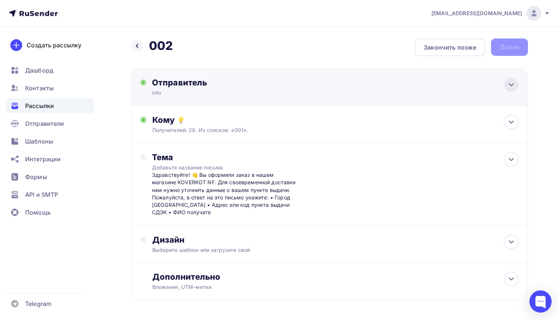
click at [517, 86] on div at bounding box center [511, 84] width 15 height 15
type input "info"
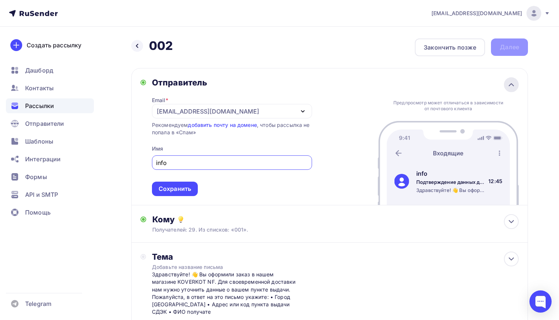
click at [510, 86] on icon at bounding box center [511, 84] width 9 height 9
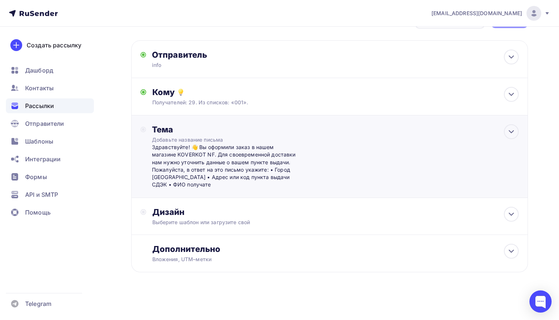
scroll to position [28, 0]
click at [290, 246] on div "Дополнительно" at bounding box center [335, 249] width 367 height 10
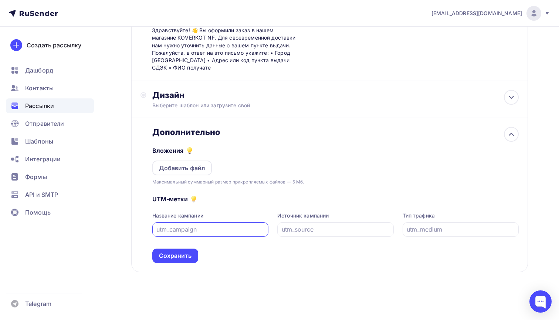
scroll to position [145, 0]
click at [299, 117] on div "Дизайн Выберите шаблон или загрузите свой" at bounding box center [329, 99] width 397 height 37
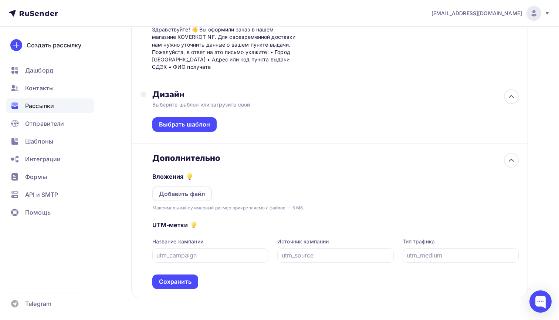
click at [299, 118] on div "Выбрать шаблон" at bounding box center [335, 125] width 367 height 35
click at [452, 154] on div "Дополнительно" at bounding box center [335, 158] width 367 height 10
click at [510, 166] on div at bounding box center [511, 160] width 15 height 15
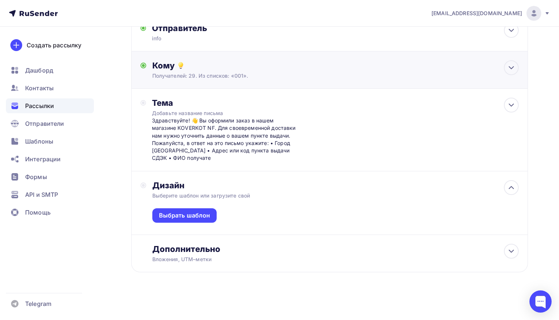
scroll to position [55, 0]
click at [513, 201] on div "Выбрать шаблон" at bounding box center [335, 216] width 367 height 35
click at [512, 189] on icon at bounding box center [511, 187] width 9 height 9
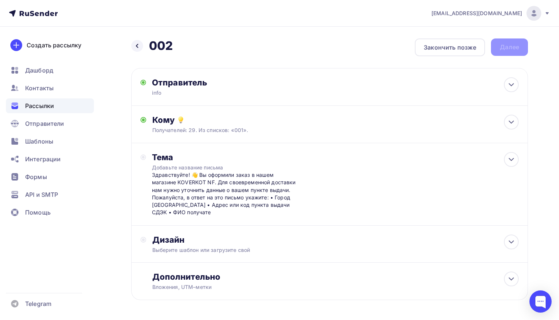
scroll to position [0, 0]
click at [212, 155] on div "Тема" at bounding box center [225, 157] width 146 height 10
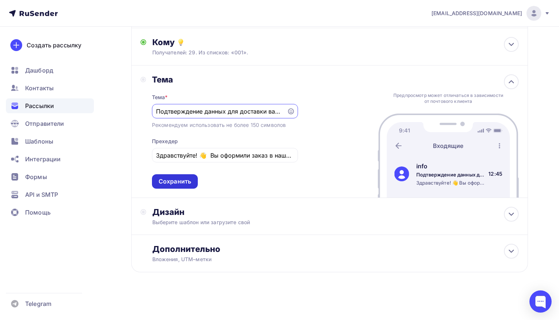
scroll to position [79, 0]
click at [176, 181] on div "Сохранить" at bounding box center [175, 181] width 33 height 8
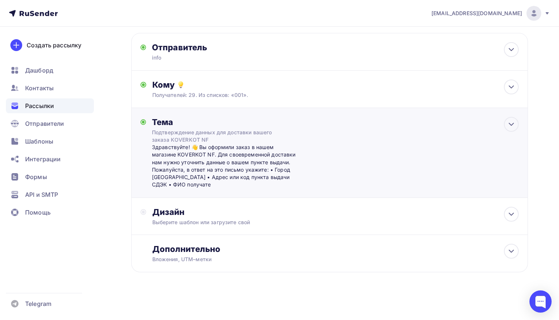
scroll to position [35, 0]
click at [293, 208] on div "Дизайн" at bounding box center [335, 212] width 367 height 10
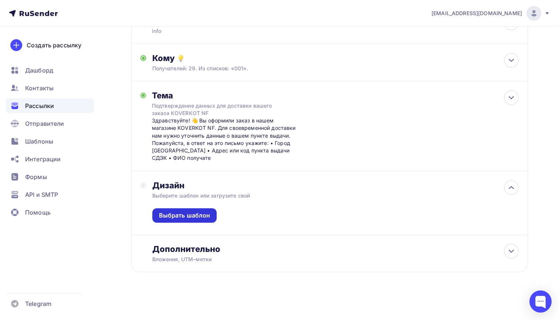
scroll to position [62, 0]
click at [198, 219] on div "Выбрать шаблон" at bounding box center [184, 215] width 51 height 8
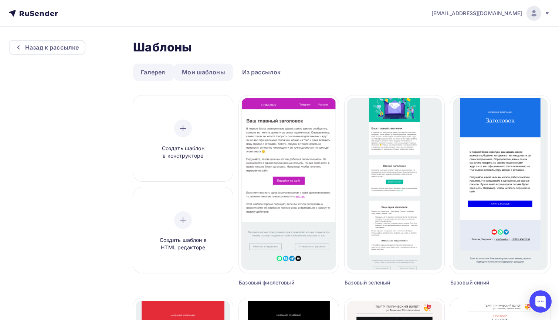
click at [215, 74] on link "Мои шаблоны" at bounding box center [203, 72] width 59 height 17
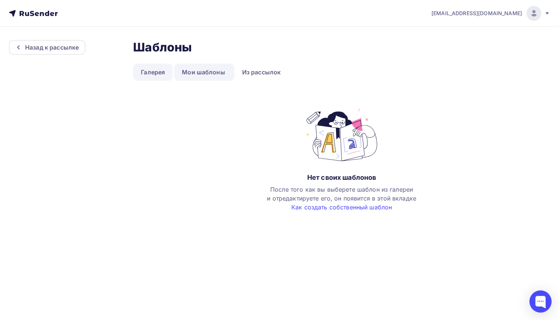
click at [148, 75] on link "Галерея" at bounding box center [153, 72] width 40 height 17
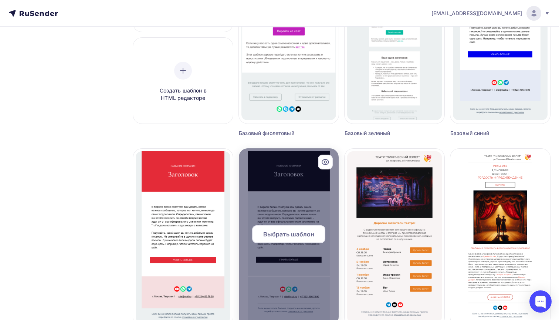
click at [292, 156] on div at bounding box center [289, 236] width 100 height 177
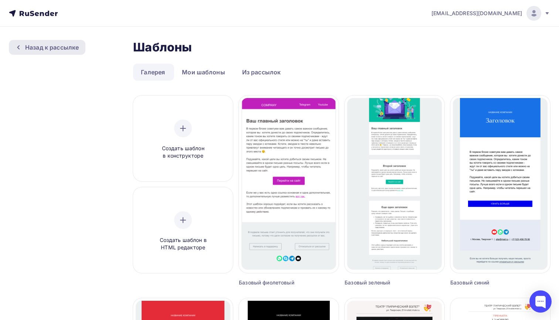
click at [74, 50] on div "Назад к рассылке" at bounding box center [52, 47] width 54 height 9
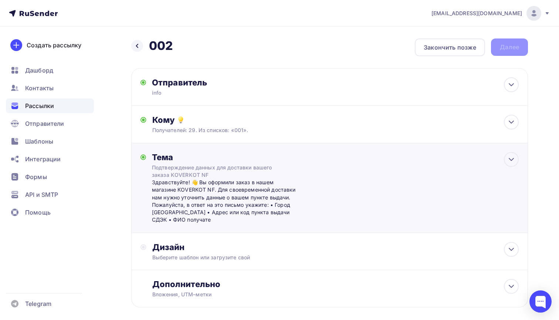
click at [250, 170] on div "Подтверждение данных для доставки вашего заказа KOVERKOT NF" at bounding box center [218, 171] width 132 height 15
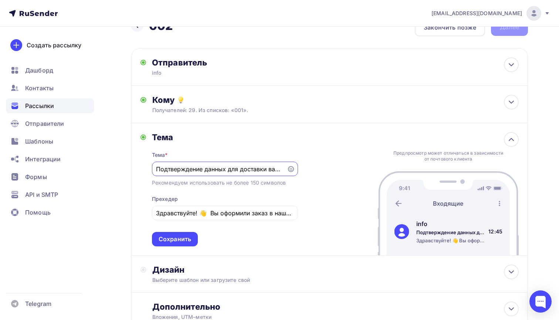
scroll to position [22, 0]
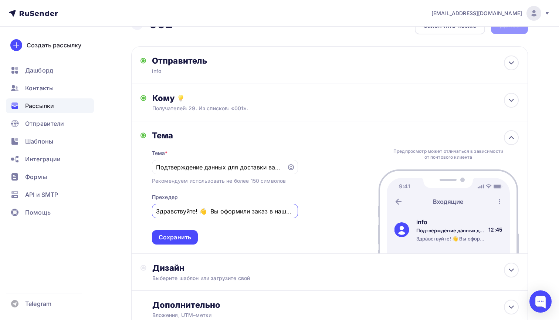
click at [216, 211] on input "Здравствуйте! 👋 Вы оформили заказ в нашем магазине KOVERKOT NF. Для своевременн…" at bounding box center [224, 211] width 137 height 9
type input "e"
paste input "Здравствуйте! 👋 Вы оформили заказ в нашем магазине KOVERKOT NF. Для своевременн…"
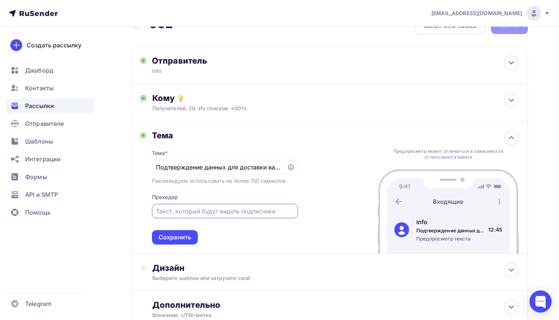
type input "Здравствуйте! 👋 Вы оформили заказ в нашем магазине KOVERKOT NF. Для своевременн…"
click at [319, 202] on div "Тема Тема * Подтверждение данных для доставки вашего заказа KOVERKOT NF Рекомен…" at bounding box center [329, 187] width 397 height 132
click at [196, 215] on input "text" at bounding box center [224, 211] width 137 height 9
click at [204, 211] on input "text" at bounding box center [224, 211] width 137 height 9
paste input "Пожалуйста, уточните пункт выдачи СДЭК для доставки вашего заказа"
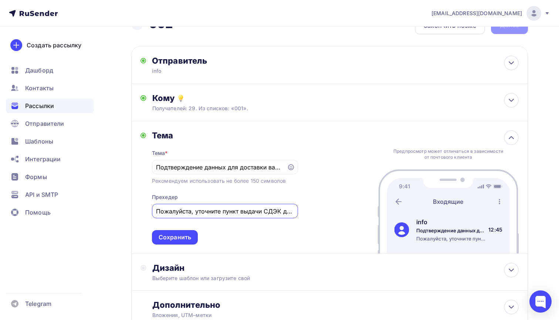
click at [204, 211] on input "Пожалуйста, уточните пункт выдачи СДЭК для доставки вашего заказа" at bounding box center [224, 211] width 137 height 9
type input "Пожалуйста, уточните пункт выдачи СДЭК для доставки вашего заказа"
click at [178, 244] on div "Сохранить" at bounding box center [175, 237] width 46 height 14
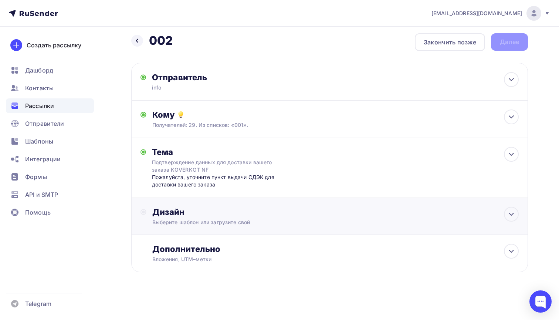
scroll to position [6, 0]
click at [232, 207] on div "Дизайн" at bounding box center [335, 212] width 367 height 10
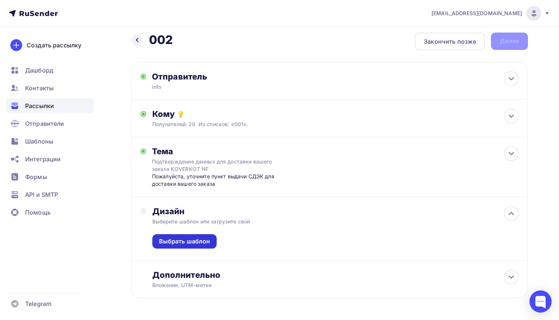
click at [201, 239] on div "Выбрать шаблон" at bounding box center [184, 241] width 51 height 8
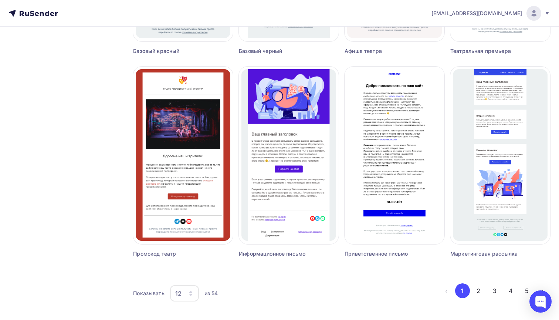
scroll to position [434, 0]
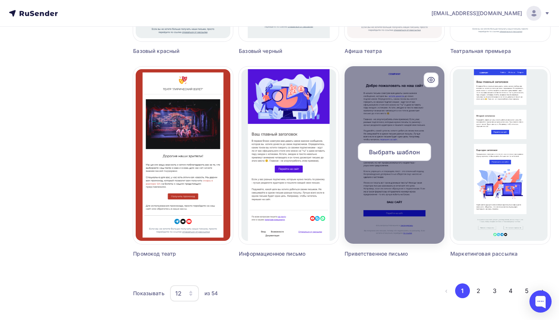
click at [365, 222] on div at bounding box center [394, 154] width 100 height 177
click at [387, 162] on div "Выбрать шаблон" at bounding box center [394, 155] width 100 height 24
click at [432, 79] on icon at bounding box center [430, 79] width 9 height 9
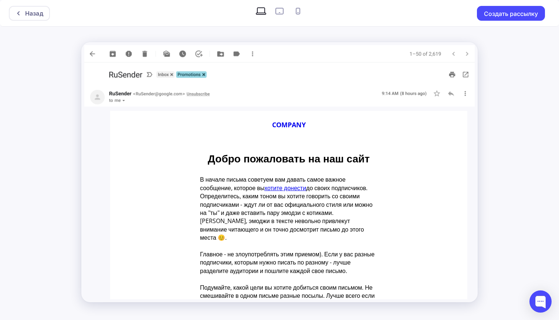
click at [93, 56] on img at bounding box center [279, 53] width 390 height 17
click at [92, 54] on img at bounding box center [279, 53] width 390 height 17
click at [27, 15] on div "Назад" at bounding box center [34, 13] width 18 height 9
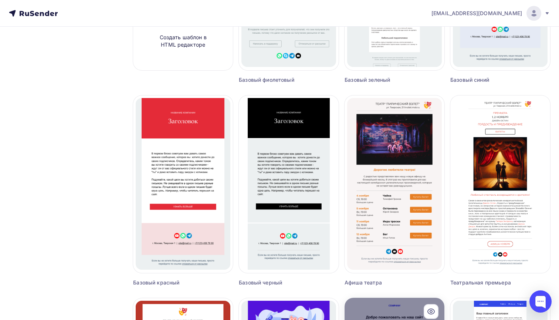
scroll to position [126, 0]
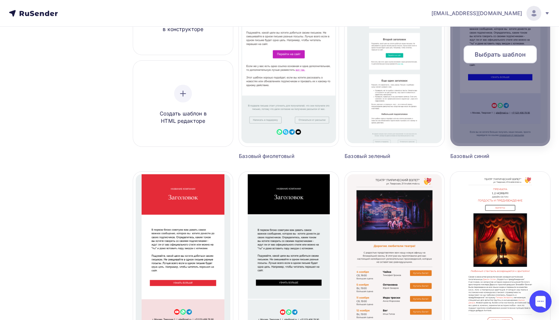
click at [503, 57] on span "Выбрать шаблон" at bounding box center [500, 54] width 51 height 9
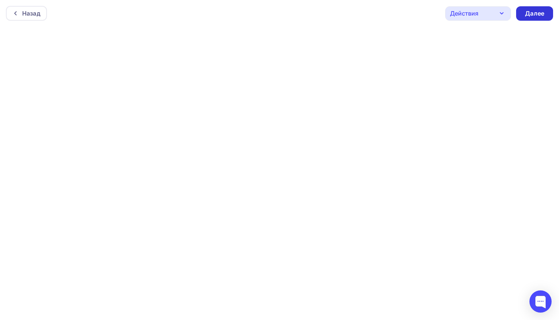
click at [532, 14] on div "Далее" at bounding box center [534, 13] width 19 height 8
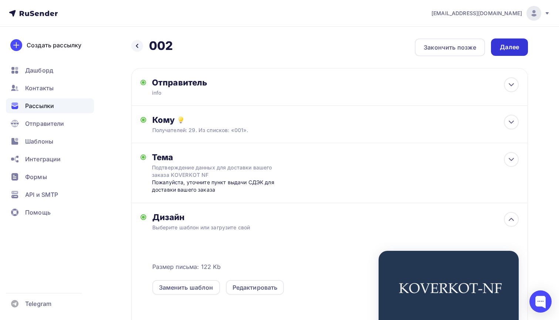
click at [511, 55] on div "Далее" at bounding box center [509, 46] width 37 height 17
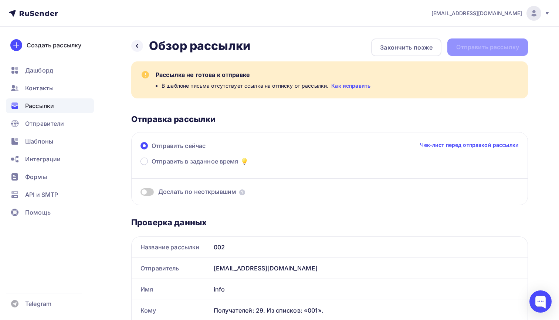
click at [351, 89] on link "Как исправить" at bounding box center [350, 85] width 39 height 7
click at [139, 47] on icon at bounding box center [137, 46] width 6 height 6
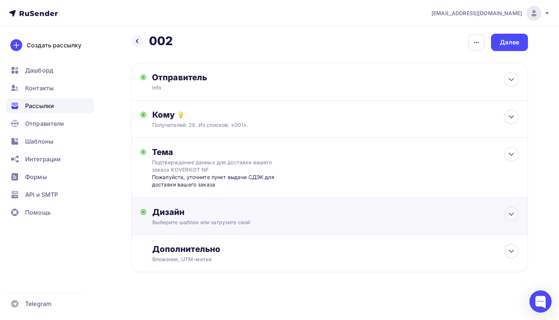
scroll to position [6, 0]
click at [183, 218] on div "Дизайн Выберите шаблон или загрузите свой Размер письма: 122 Kb Заменить шаблон…" at bounding box center [335, 216] width 367 height 19
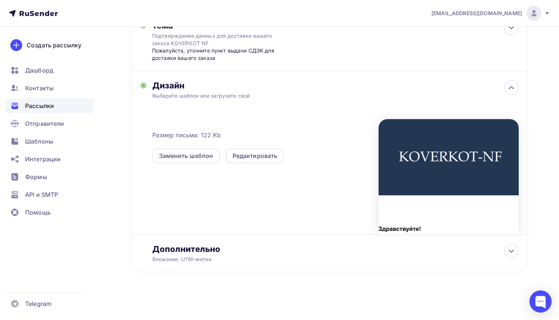
scroll to position [132, 0]
click at [251, 153] on div "Редактировать" at bounding box center [254, 155] width 45 height 9
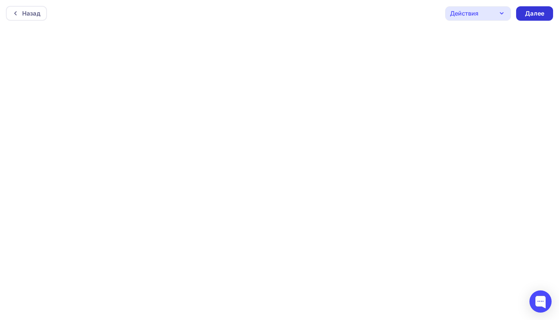
click at [536, 16] on div "Далее" at bounding box center [534, 13] width 19 height 8
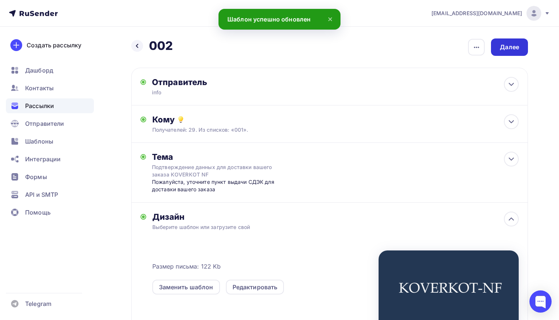
click at [526, 50] on div "Далее" at bounding box center [509, 46] width 37 height 17
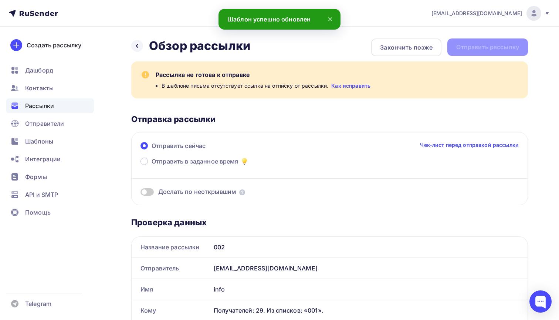
click at [345, 87] on link "Как исправить" at bounding box center [350, 85] width 39 height 7
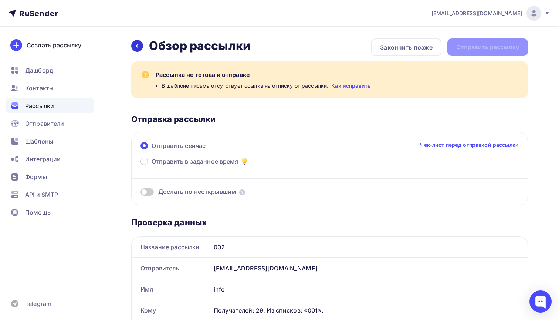
click at [140, 47] on icon at bounding box center [137, 46] width 6 height 6
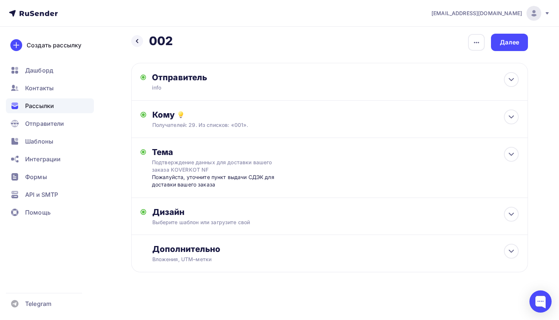
scroll to position [6, 0]
click at [310, 224] on div "Выберите шаблон или загрузите свой" at bounding box center [317, 221] width 330 height 7
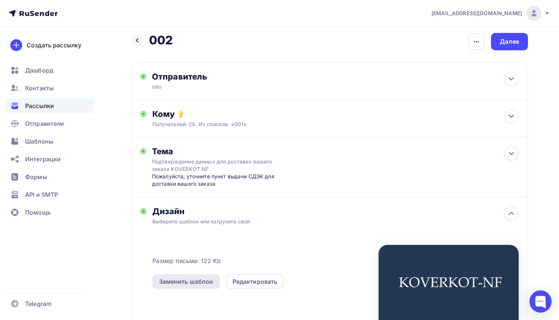
click at [211, 281] on div "Заменить шаблон" at bounding box center [186, 281] width 54 height 9
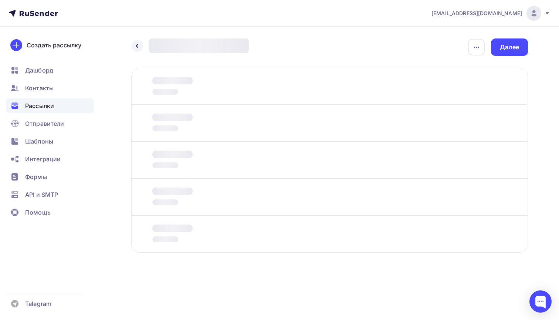
click at [263, 282] on div "Назад 002 002 Закончить позже Переименовать рассылку Удалить Далее Отправитель …" at bounding box center [279, 163] width 559 height 273
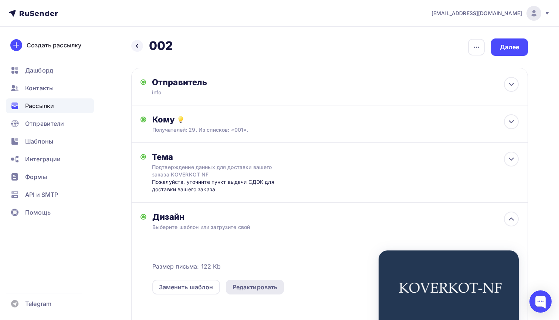
click at [255, 282] on div "Редактировать" at bounding box center [255, 286] width 58 height 15
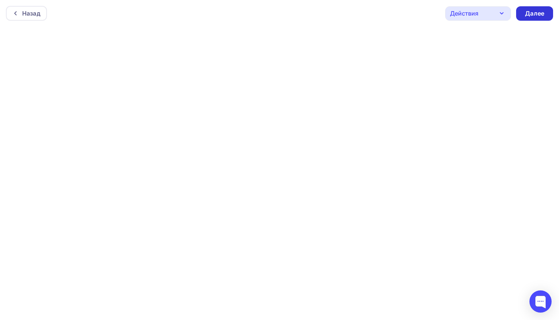
click at [540, 14] on div "Далее" at bounding box center [534, 13] width 19 height 8
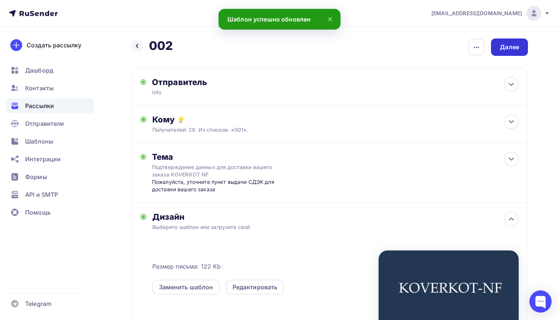
click at [503, 52] on div "Далее" at bounding box center [509, 46] width 37 height 17
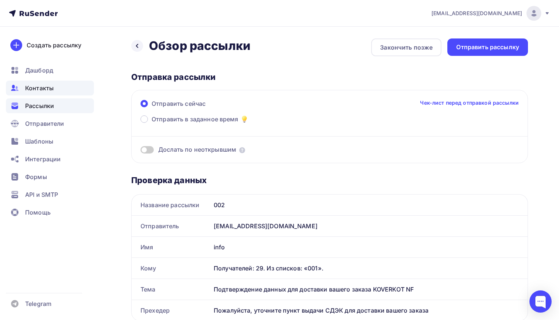
click at [70, 90] on div "Контакты" at bounding box center [50, 88] width 88 height 15
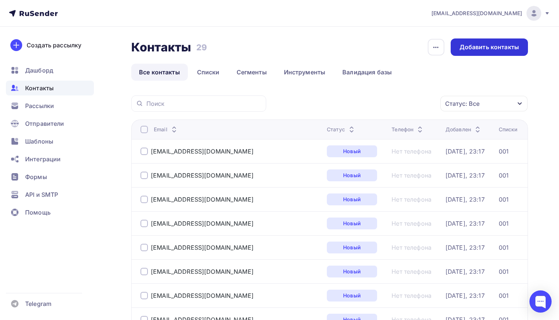
click at [501, 47] on div "Добавить контакты" at bounding box center [488, 47] width 59 height 8
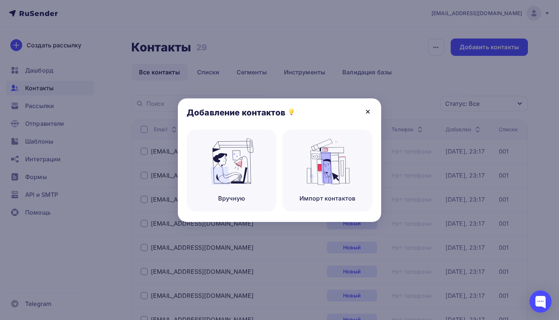
click at [369, 114] on icon at bounding box center [367, 111] width 9 height 9
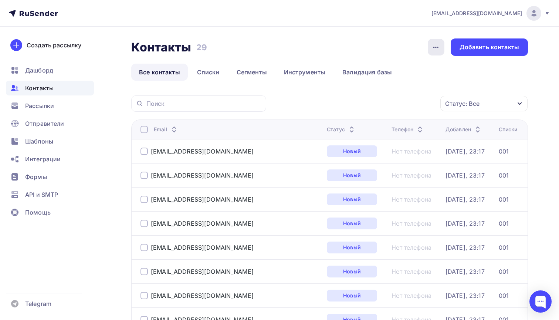
click at [439, 49] on icon "button" at bounding box center [435, 47] width 9 height 9
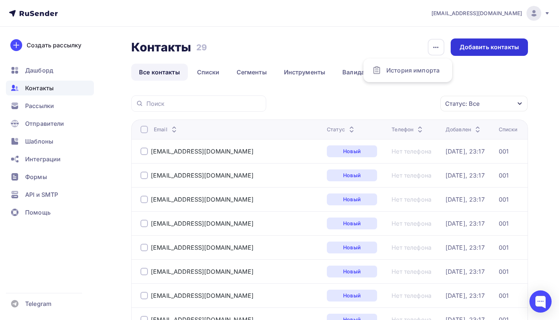
click at [475, 53] on div "Добавить контакты" at bounding box center [488, 46] width 77 height 17
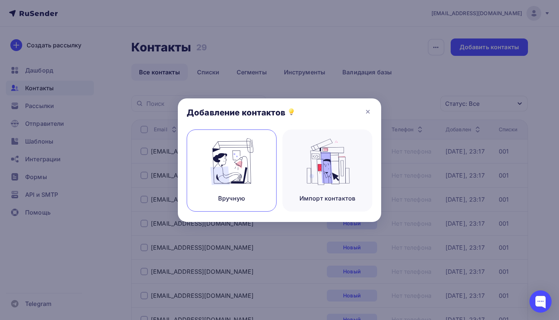
click at [257, 169] on div "Вручную" at bounding box center [232, 170] width 90 height 82
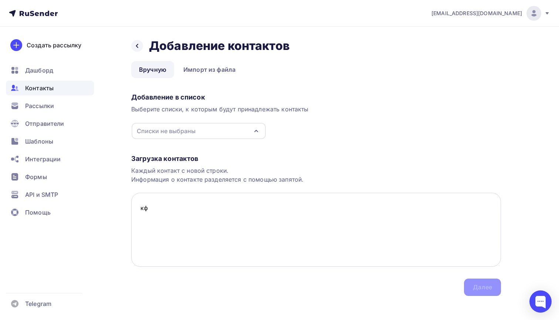
type textarea "к"
click at [178, 211] on textarea "rastegaevtimmur00@gmail.com" at bounding box center [316, 230] width 370 height 74
click at [237, 202] on textarea "rastegaevtimur00@gmail.com" at bounding box center [316, 230] width 370 height 74
click at [241, 207] on textarea "rastegaevtimur00@gmail.com" at bounding box center [316, 230] width 370 height 74
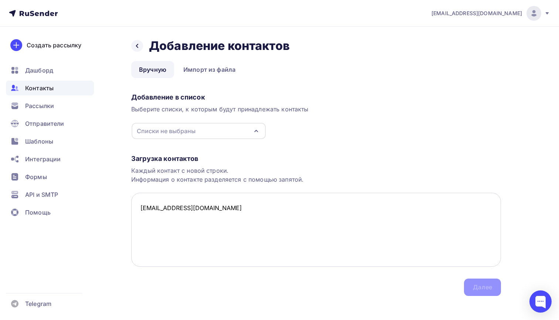
click at [241, 207] on textarea "rastegaevtimur00@gmail.com" at bounding box center [316, 230] width 370 height 74
click at [160, 134] on div "Списки не выбраны" at bounding box center [166, 130] width 59 height 9
type textarea "rastegaevtimur00@gmail.com"
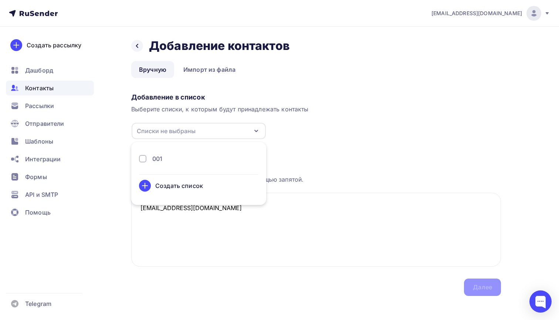
click at [164, 151] on li "001 Создать список" at bounding box center [198, 173] width 135 height 54
click at [163, 158] on div "001" at bounding box center [198, 158] width 119 height 9
click at [431, 148] on div "Загрузка контактов Каждый контакт с новой строки. Информация о контакте разделя…" at bounding box center [316, 217] width 370 height 156
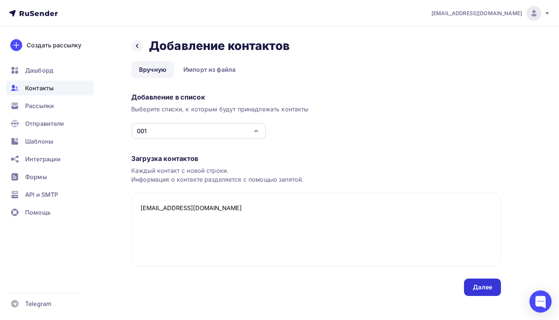
click at [486, 282] on div "Далее" at bounding box center [482, 286] width 37 height 17
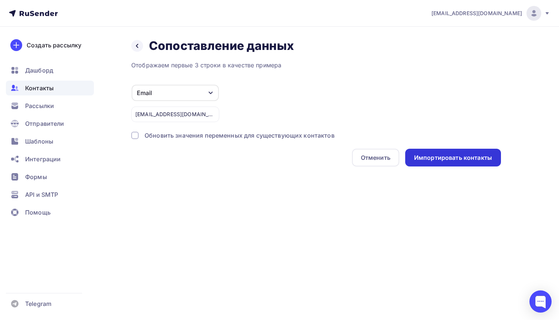
click at [426, 157] on div "Импортировать контакты" at bounding box center [453, 157] width 78 height 8
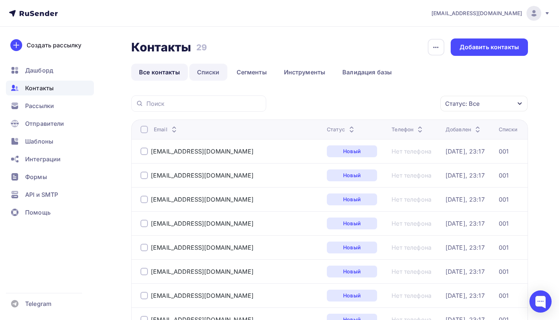
click at [211, 73] on link "Списки" at bounding box center [208, 72] width 38 height 17
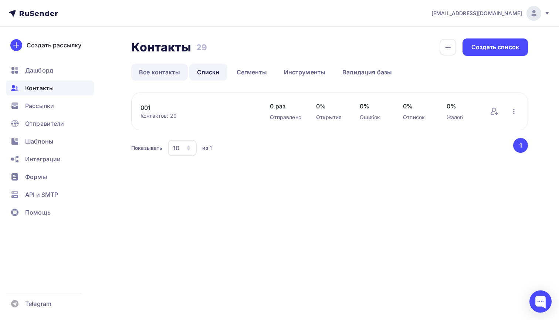
click at [153, 76] on link "Все контакты" at bounding box center [159, 72] width 57 height 17
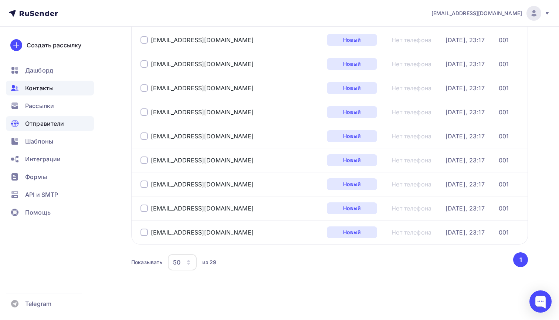
scroll to position [592, 0]
click at [50, 106] on span "Рассылки" at bounding box center [39, 105] width 29 height 9
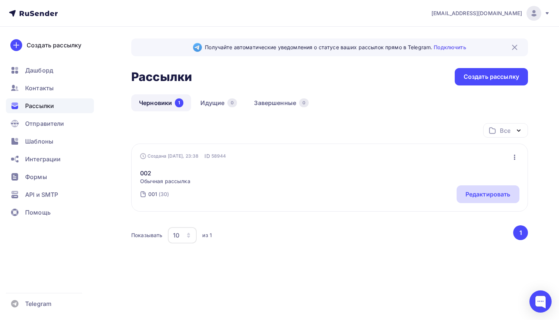
click at [484, 200] on div "Редактировать" at bounding box center [487, 194] width 63 height 18
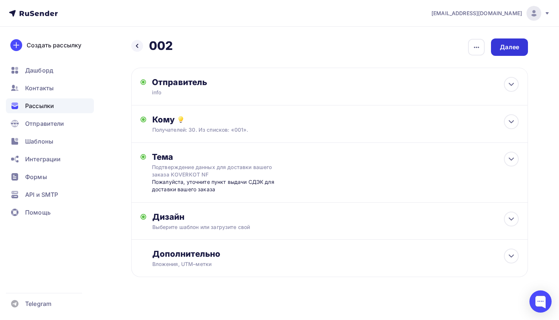
click at [520, 48] on div "Далее" at bounding box center [509, 46] width 37 height 17
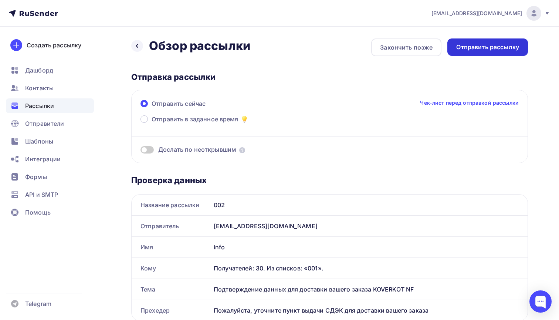
click at [469, 47] on div "Отправить рассылку" at bounding box center [487, 47] width 63 height 8
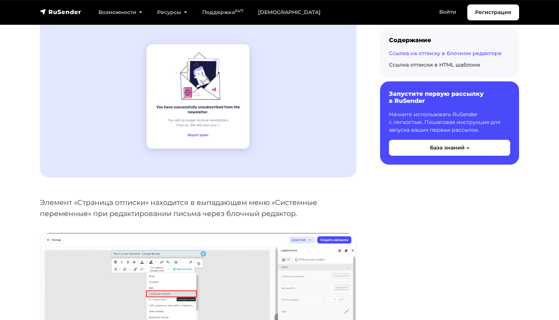
scroll to position [517, 0]
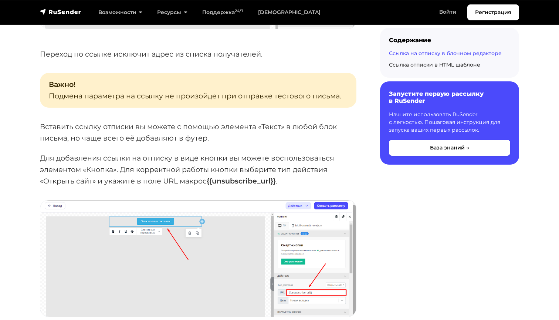
scroll to position [818, 0]
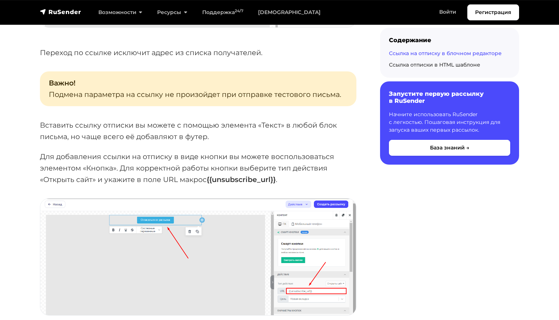
drag, startPoint x: 277, startPoint y: 176, endPoint x: 210, endPoint y: 178, distance: 67.3
click at [210, 178] on strong "{{unsubscribe_url}}" at bounding box center [241, 179] width 69 height 9
copy p "Для добавления ссылки на отписку в виде кнопки вы можете воспользоваться элемен…"
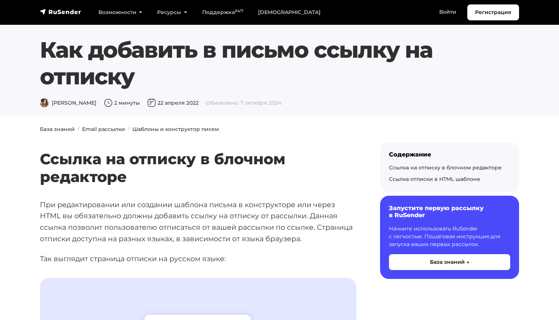
scroll to position [0, 0]
